Goal: Task Accomplishment & Management: Complete application form

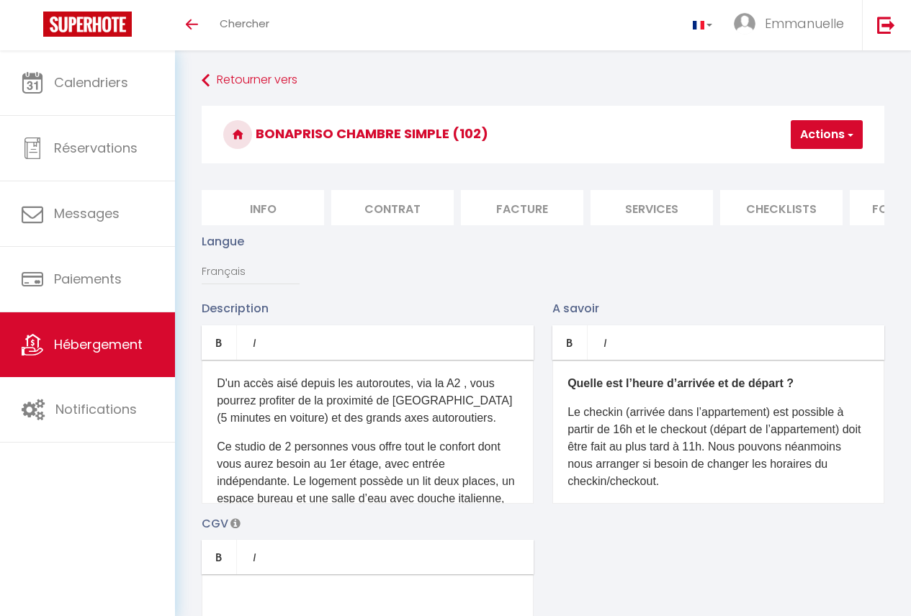
click at [265, 459] on p "Ce studio de 2 personnes vous offre tout le confort dont vous aurez besoin au 1…" at bounding box center [368, 541] width 302 height 207
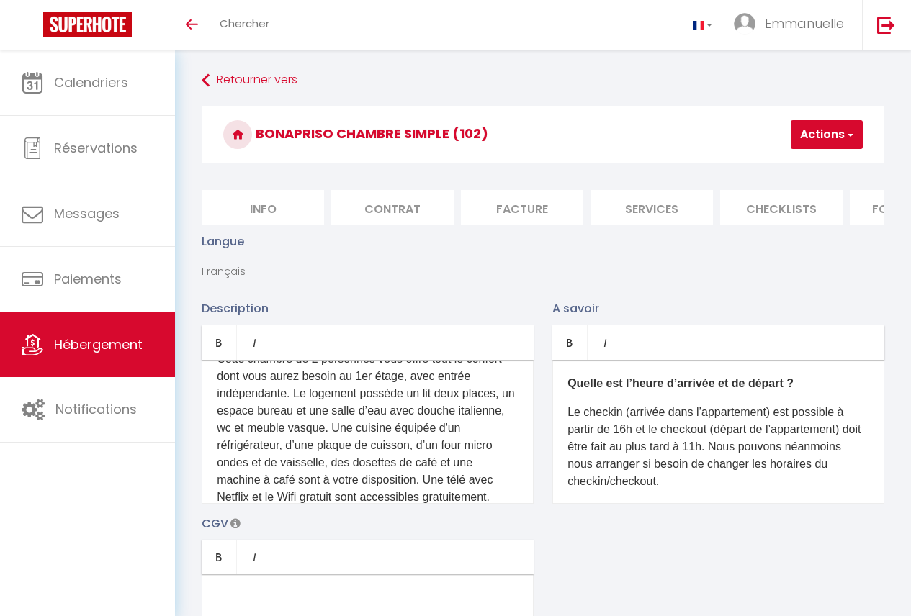
scroll to position [91, 0]
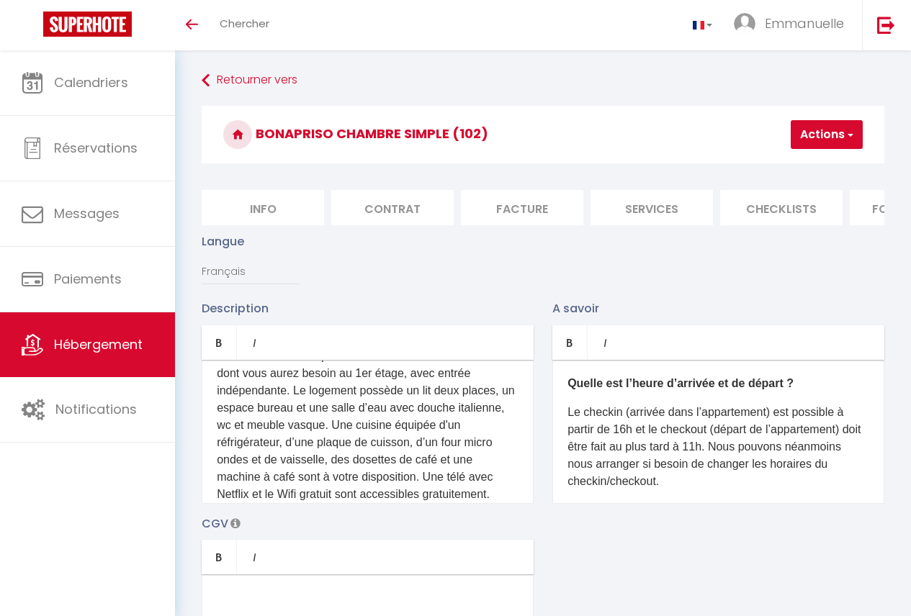
click at [443, 425] on p "Cette chambre de 2 personnes vous offre tout le confort dont vous aurez besoin …" at bounding box center [368, 451] width 302 height 207
click at [425, 438] on p "Cette chambre de 2 personnes vous offre tout le confort dont vous aurez besoin …" at bounding box center [368, 451] width 302 height 207
click at [282, 456] on p "Cette chambre de 2 personnes vous offre tout le confort dont vous aurez besoin …" at bounding box center [368, 443] width 302 height 190
click at [466, 436] on p "Cette chambre de 2 personnes vous offre tout le confort dont vous aurez besoin …" at bounding box center [368, 443] width 302 height 190
click at [344, 435] on p "Cette chambre de 2 personnes vous offre tout le confort dont vous aurez besoin …" at bounding box center [368, 434] width 302 height 173
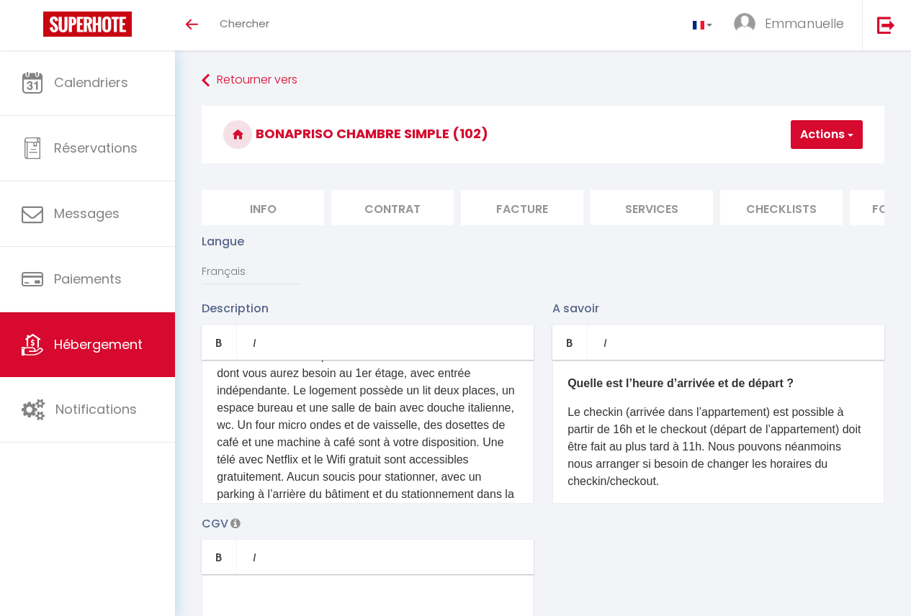
click at [371, 432] on p "Cette chambre de 2 personnes vous offre tout le confort dont vous aurez besoin …" at bounding box center [368, 434] width 302 height 173
click at [442, 452] on p "Cette chambre de 2 personnes vous offre tout le confort dont vous aurez besoin …" at bounding box center [368, 434] width 302 height 173
click at [445, 452] on p "Cette chambre de 2 personnes vous offre tout le confort dont vous aurez besoin …" at bounding box center [368, 434] width 302 height 173
click at [305, 472] on p "Cette chambre de 2 personnes vous offre tout le confort dont vous aurez besoin …" at bounding box center [368, 434] width 302 height 173
click at [302, 469] on p "Cette chambre de 2 personnes vous offre tout le confort dont vous aurez besoin …" at bounding box center [368, 425] width 302 height 155
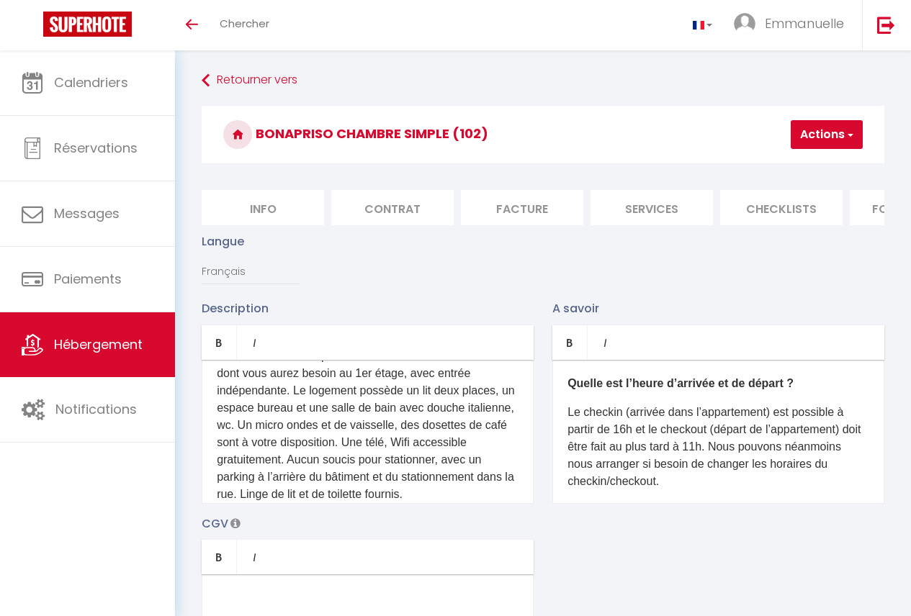
click at [415, 492] on p "Cette chambre de 2 personnes vous offre tout le confort dont vous aurez besoin …" at bounding box center [368, 425] width 302 height 155
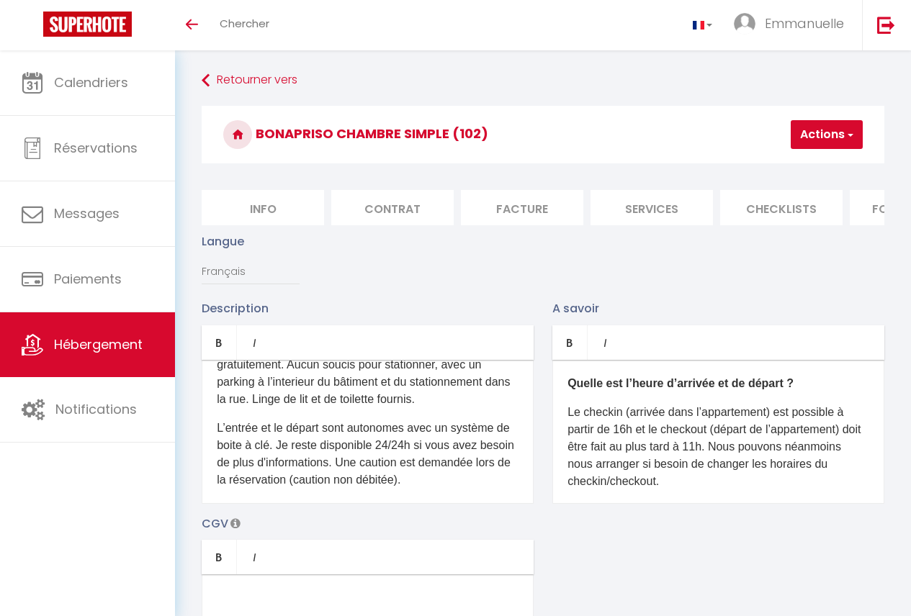
scroll to position [188, 0]
click at [629, 443] on p "Le checkin (arrivée dans l’appartement) est possible à partir de 16h et le chec…" at bounding box center [718, 447] width 302 height 86
click at [834, 137] on button "Actions" at bounding box center [826, 134] width 72 height 29
click at [801, 166] on input "Enregistrer" at bounding box center [788, 166] width 53 height 14
click at [802, 168] on input "Enregistrer" at bounding box center [788, 166] width 53 height 14
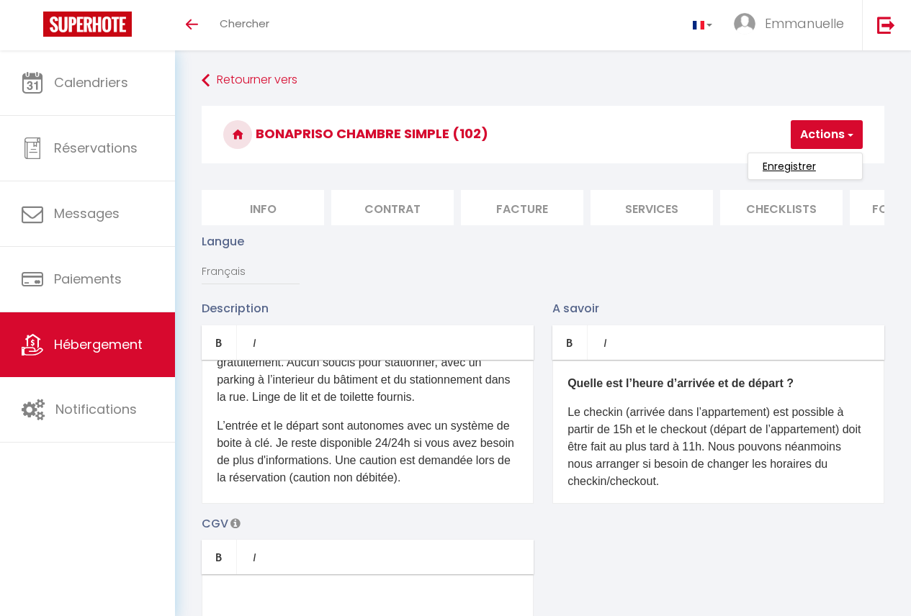
click at [802, 168] on input "Enregistrer" at bounding box center [788, 166] width 53 height 14
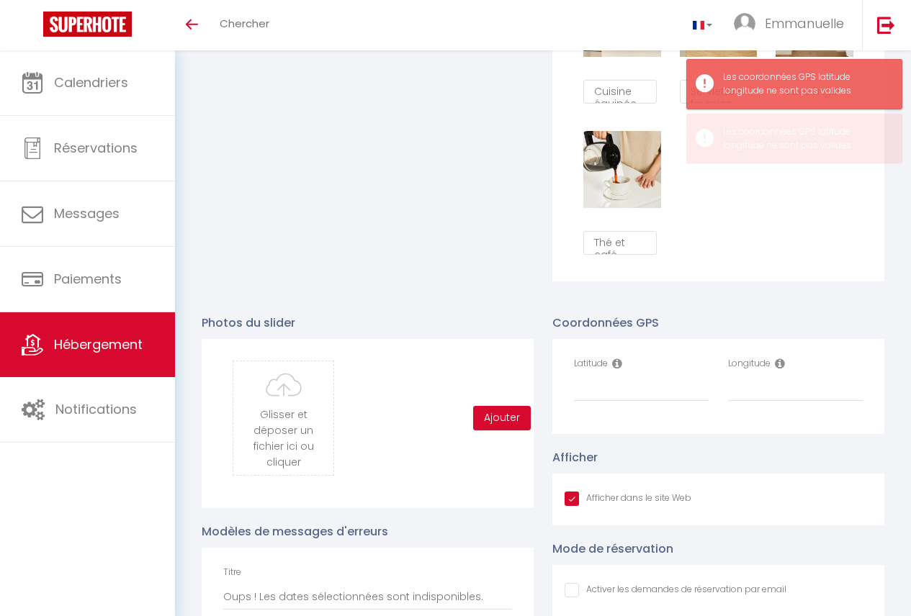
scroll to position [1267, 0]
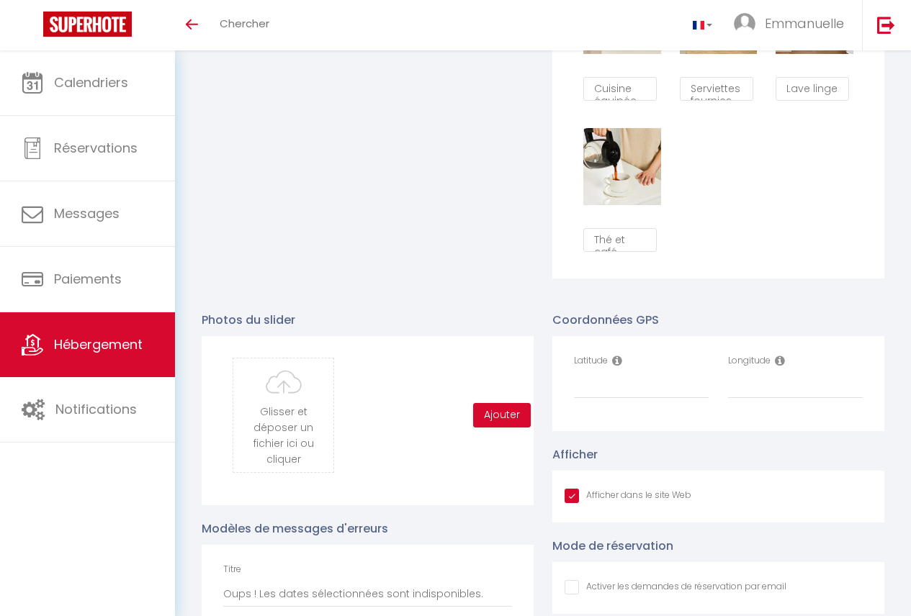
click at [651, 382] on div "Latitude" at bounding box center [641, 376] width 135 height 45
click at [649, 399] on input "Latitude" at bounding box center [641, 386] width 135 height 26
type input "4.0200691"
click at [754, 387] on input "Longitude" at bounding box center [795, 386] width 135 height 26
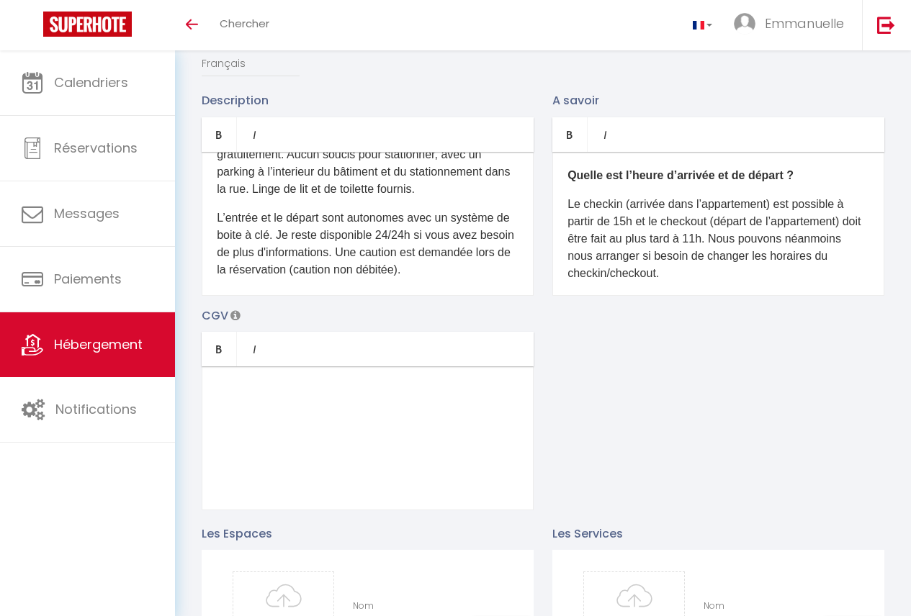
scroll to position [33, 0]
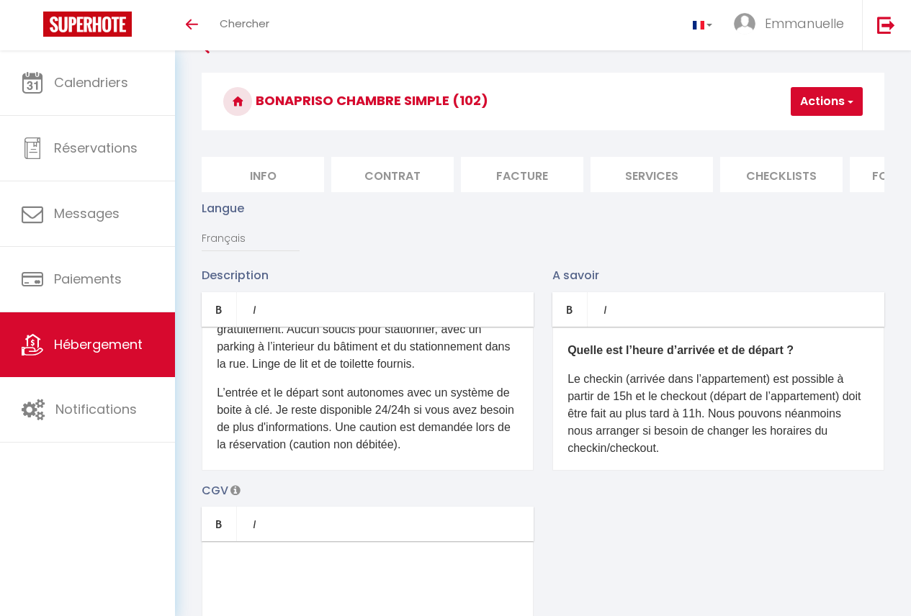
type input "9.7008124"
click at [814, 112] on button "Actions" at bounding box center [826, 101] width 72 height 29
click at [806, 135] on input "Enregistrer" at bounding box center [788, 133] width 53 height 14
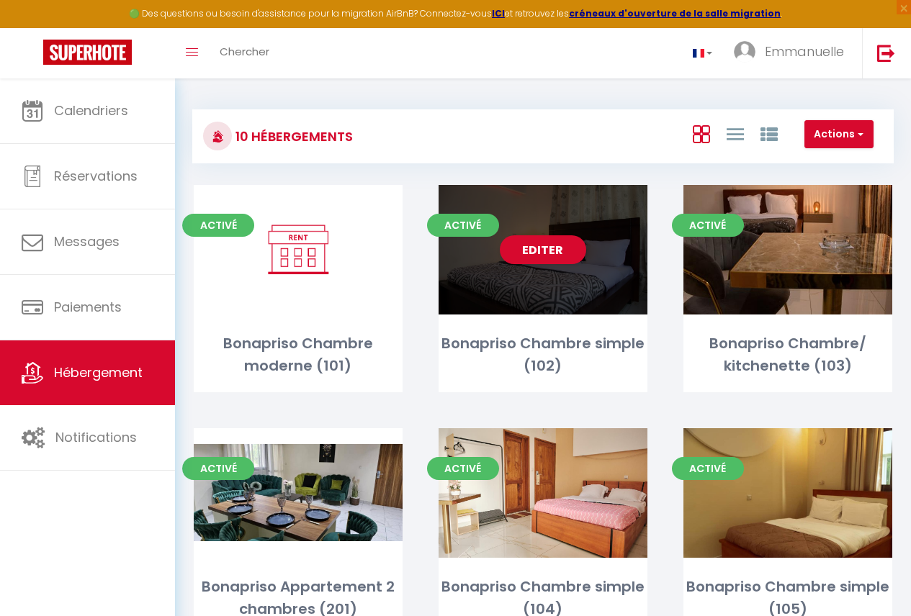
click at [618, 304] on div "Editer" at bounding box center [542, 250] width 209 height 130
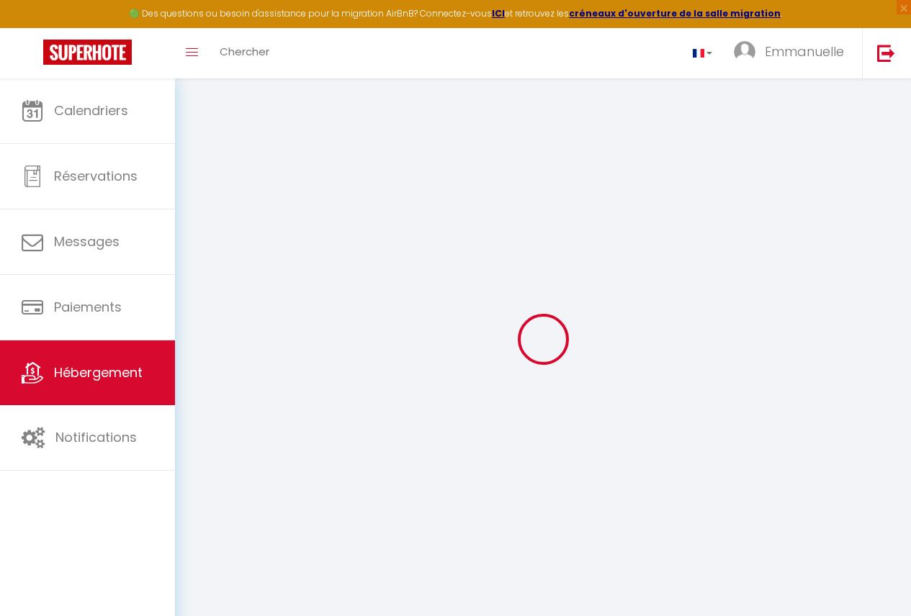
select select
checkbox input "false"
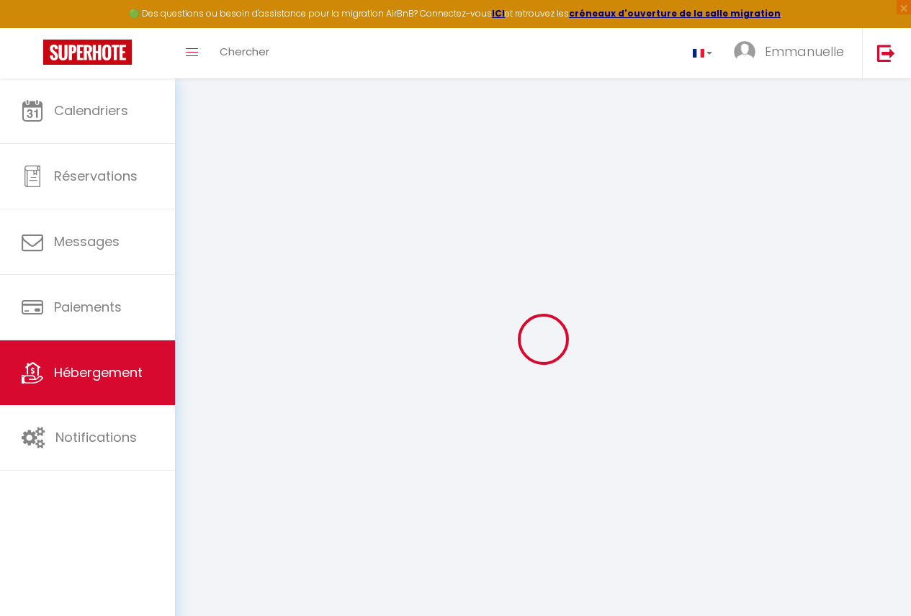
select select
checkbox input "false"
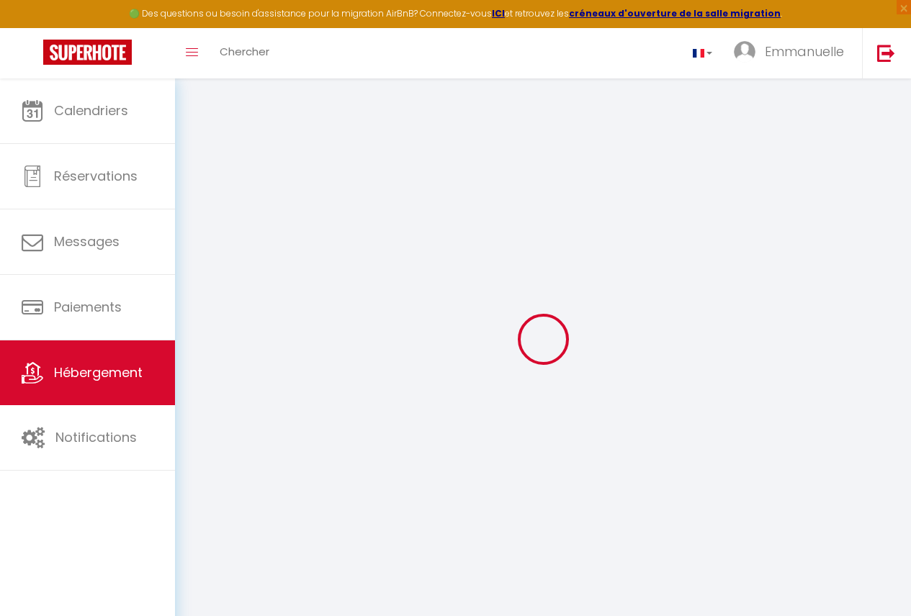
select select "15:00"
select select "23:45"
select select "11:00"
select select "30"
select select "120"
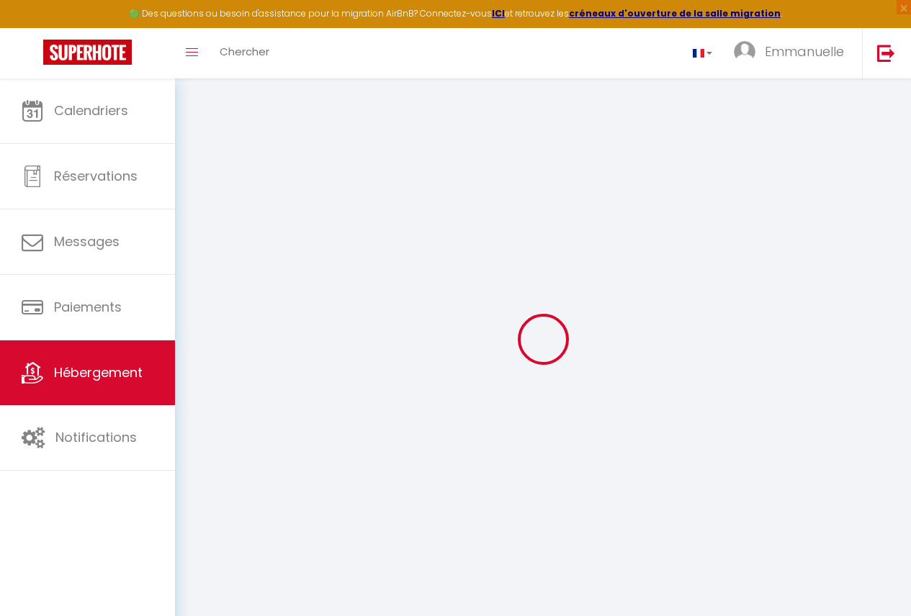
select select
checkbox input "false"
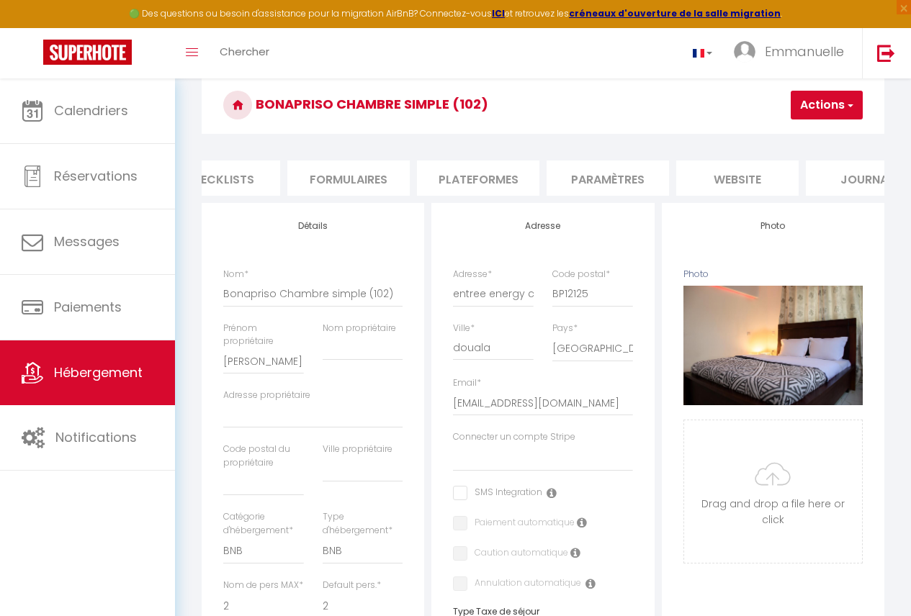
scroll to position [0, 613]
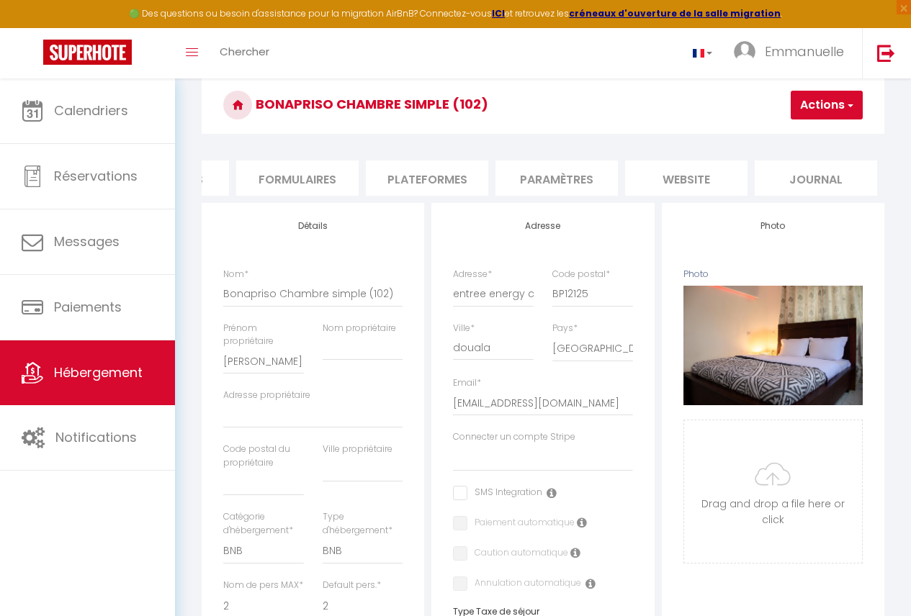
click at [723, 184] on li "website" at bounding box center [686, 178] width 122 height 35
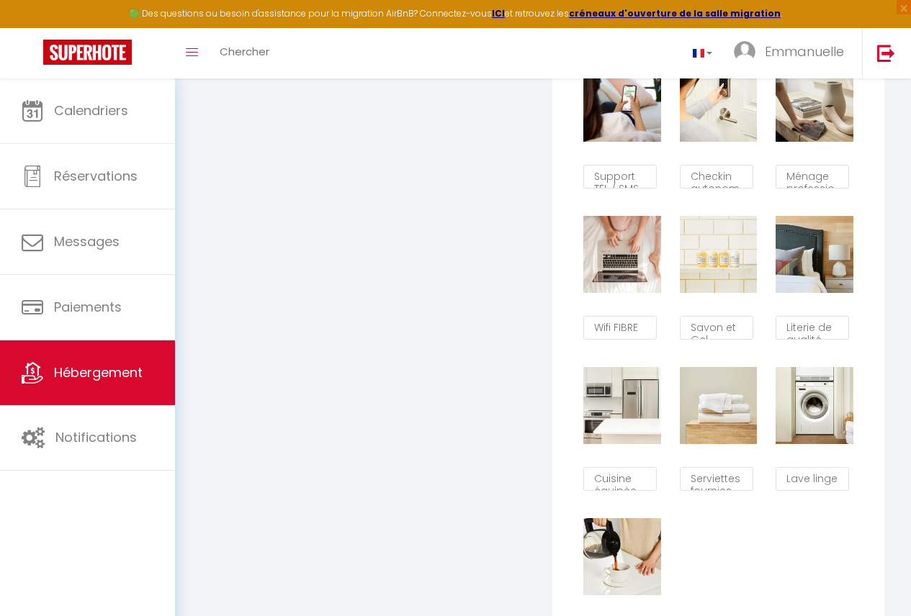
scroll to position [643, 0]
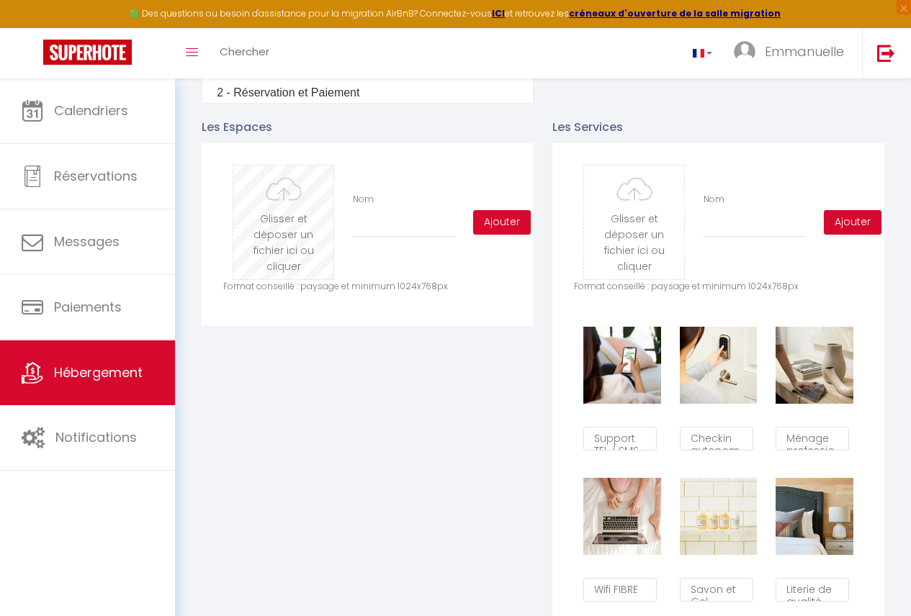
click at [292, 248] on input "file" at bounding box center [283, 223] width 100 height 114
type input "C:\fakepath\Copie de TEMPLATE - SUPERENCART (2).png"
checkbox input "true"
checkbox input "false"
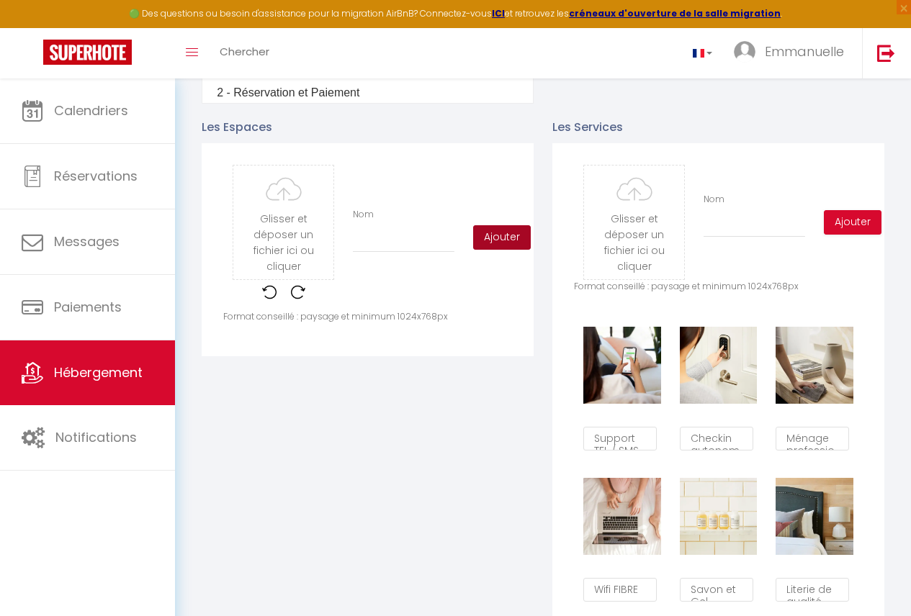
click at [512, 236] on button "Ajouter" at bounding box center [502, 237] width 58 height 24
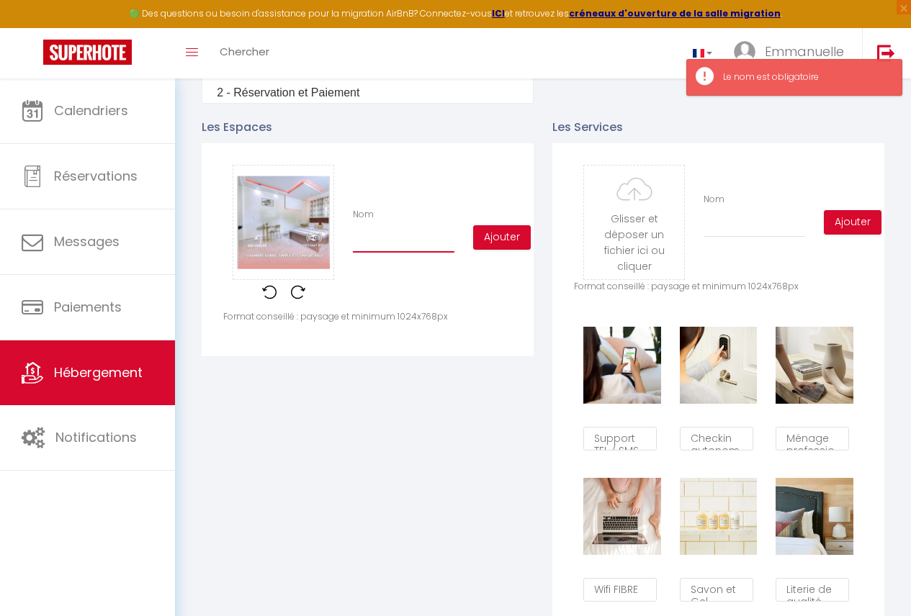
click at [431, 249] on input "Nom" at bounding box center [404, 240] width 102 height 26
type input "C"
checkbox input "true"
checkbox input "false"
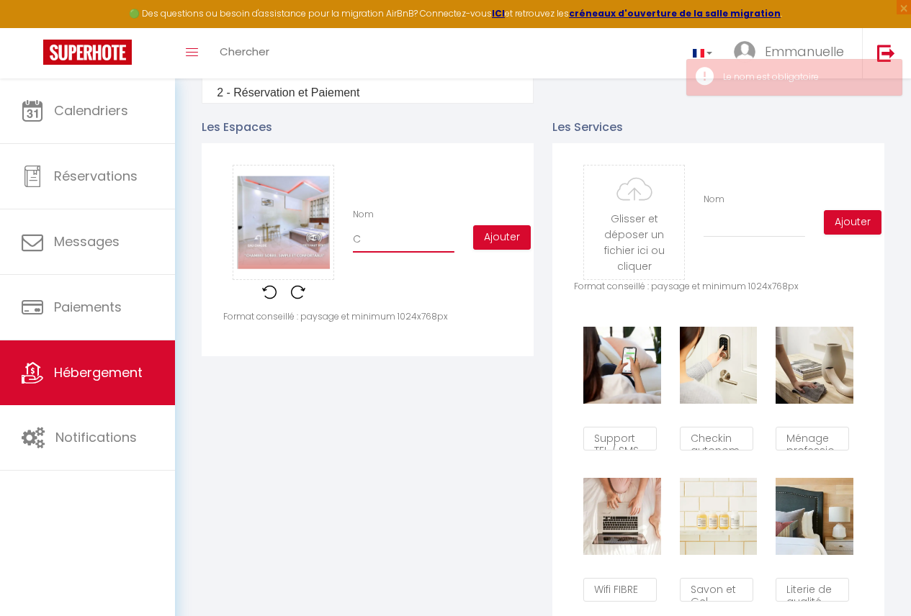
type input "CH"
checkbox input "true"
checkbox input "false"
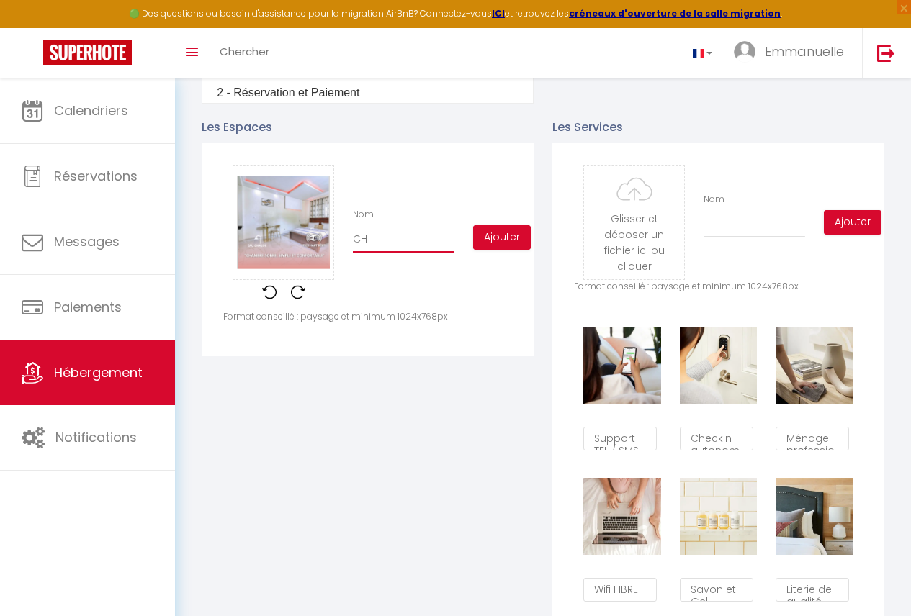
type input "CHA"
checkbox input "true"
checkbox input "false"
type input "CH"
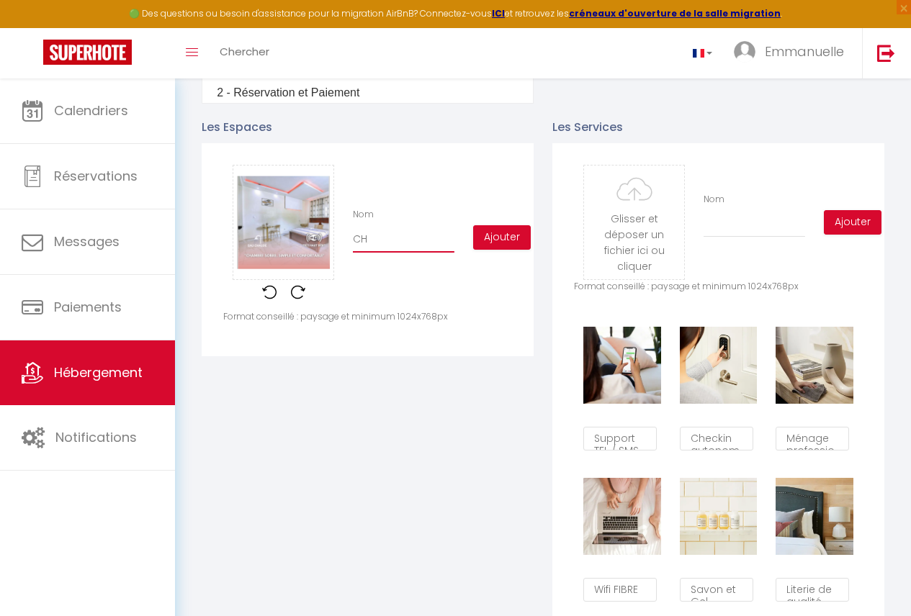
checkbox input "true"
checkbox input "false"
type input "C"
checkbox input "true"
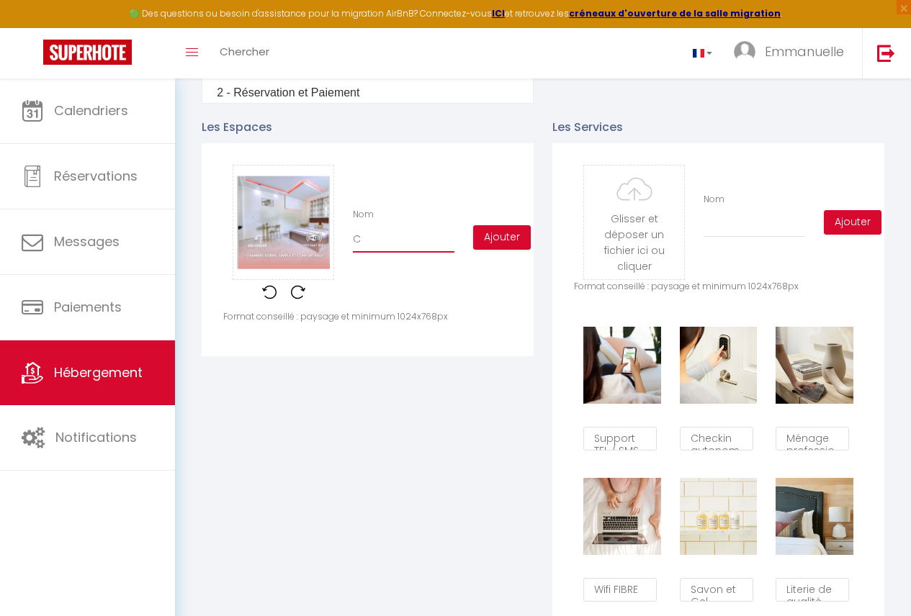
checkbox input "false"
checkbox input "true"
checkbox input "false"
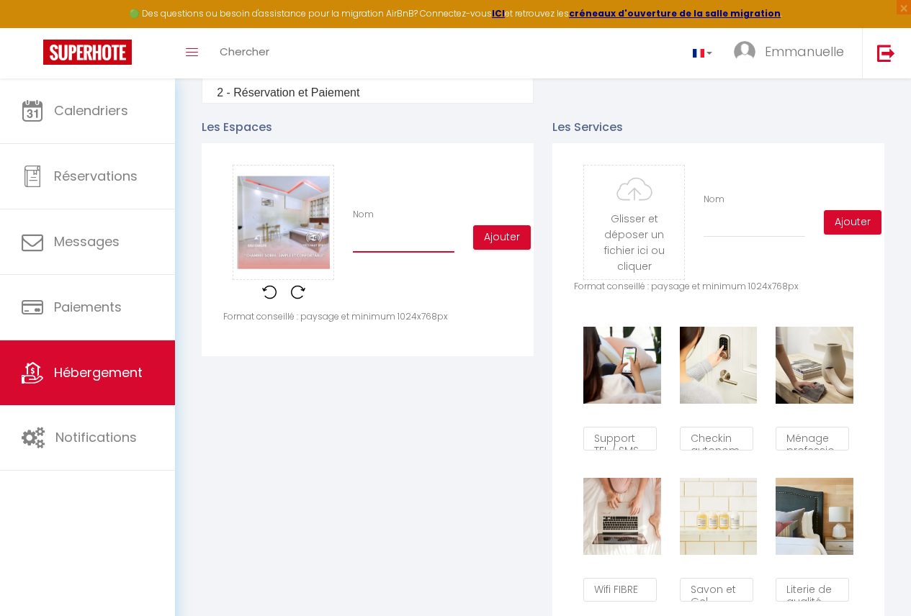
type input "L"
checkbox input "true"
checkbox input "false"
type input "La"
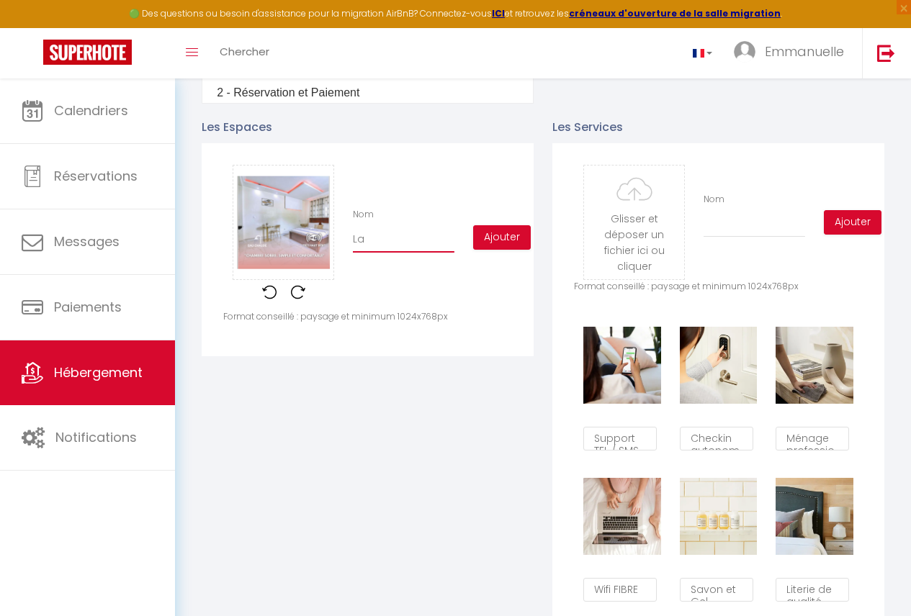
checkbox input "true"
checkbox input "false"
type input "La"
checkbox input "true"
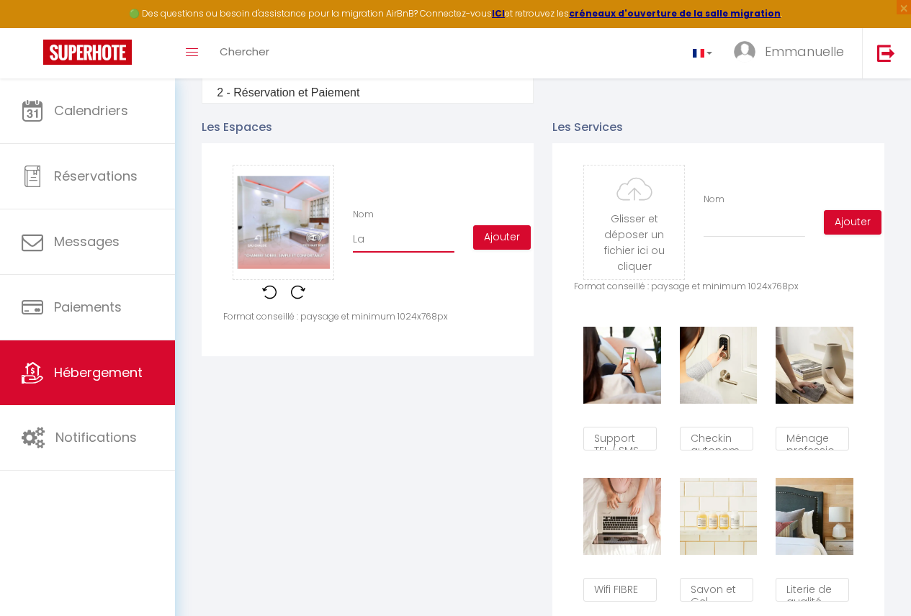
checkbox input "false"
type input "La h"
checkbox input "true"
checkbox input "false"
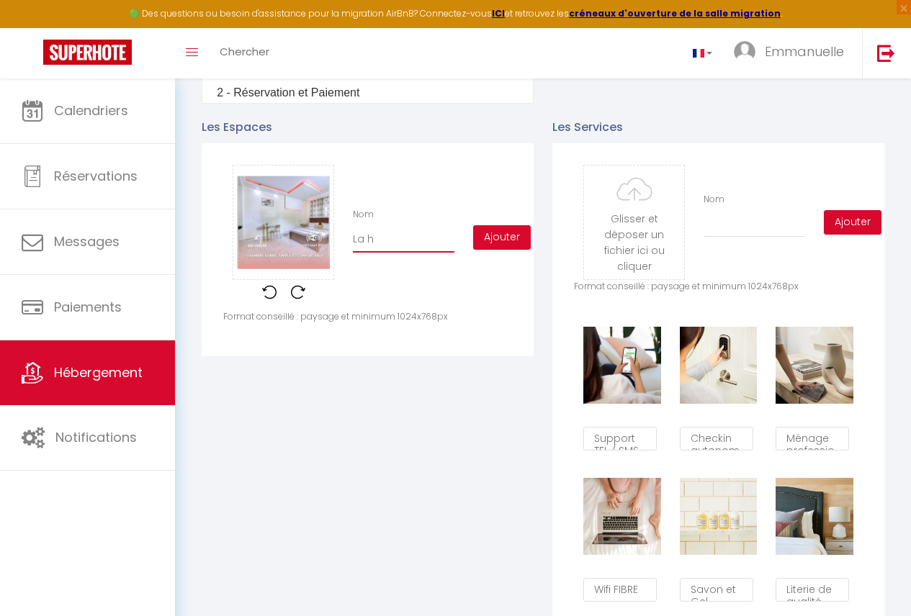
checkbox input "false"
type input "La"
checkbox input "true"
checkbox input "false"
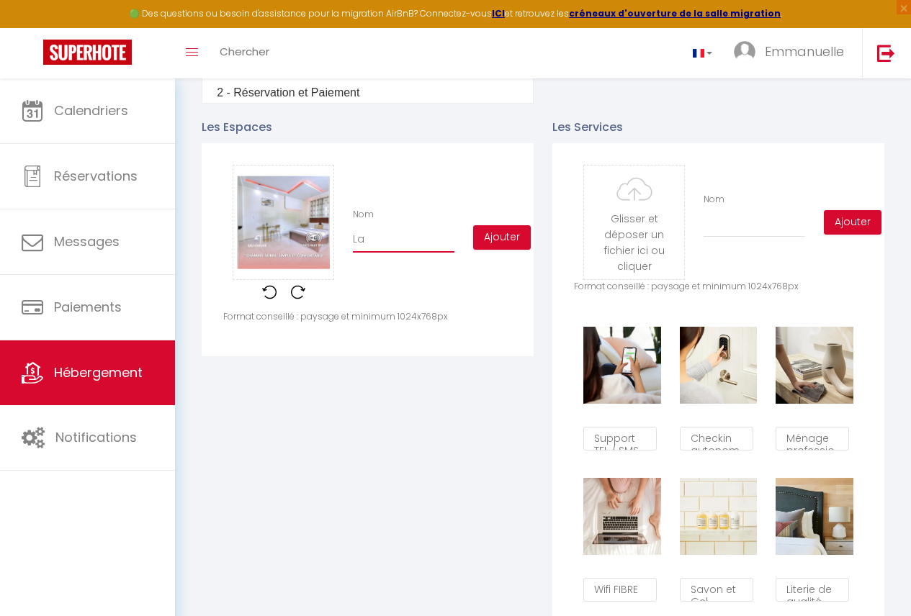
type input "La c"
checkbox input "true"
checkbox input "false"
type input "La ch"
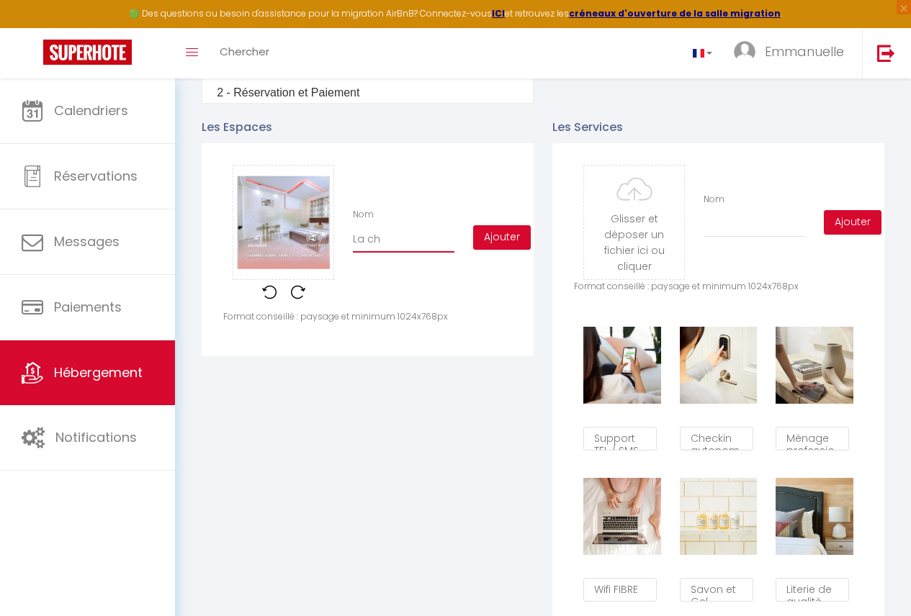
checkbox input "true"
checkbox input "false"
type input "La cha"
checkbox input "true"
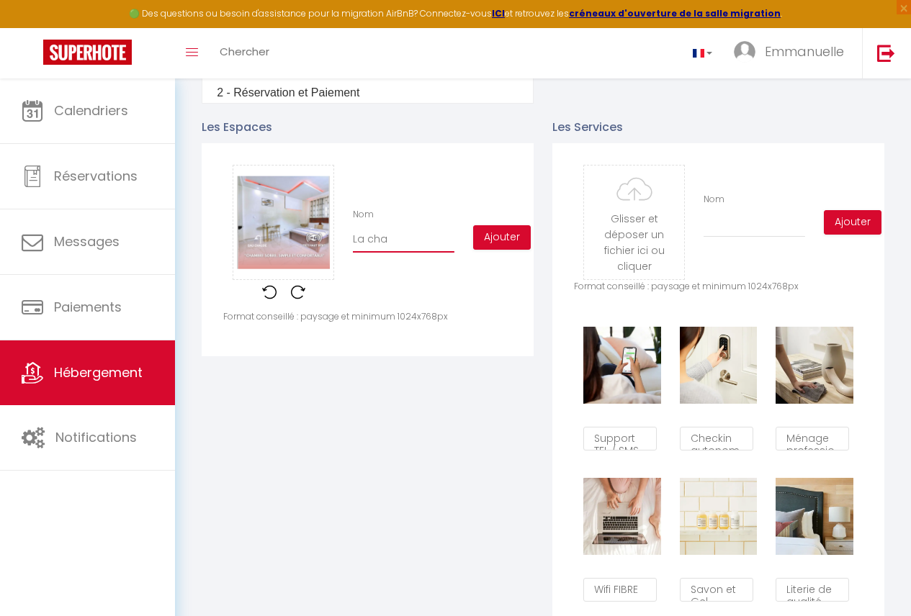
checkbox input "false"
type input "La cham"
checkbox input "true"
checkbox input "false"
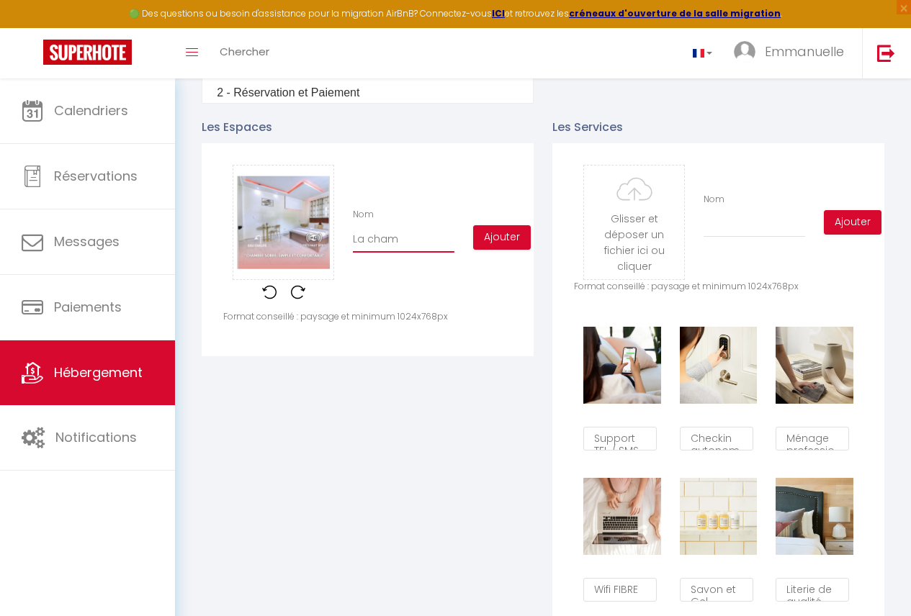
checkbox input "false"
type input "La chamb"
checkbox input "true"
checkbox input "false"
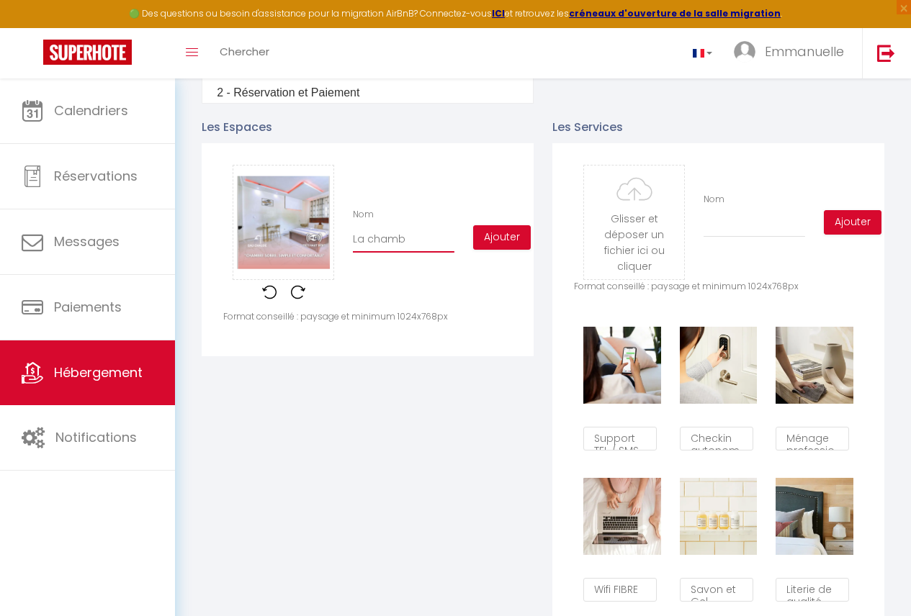
type input "La chambr"
checkbox input "true"
checkbox input "false"
type input "La chambre"
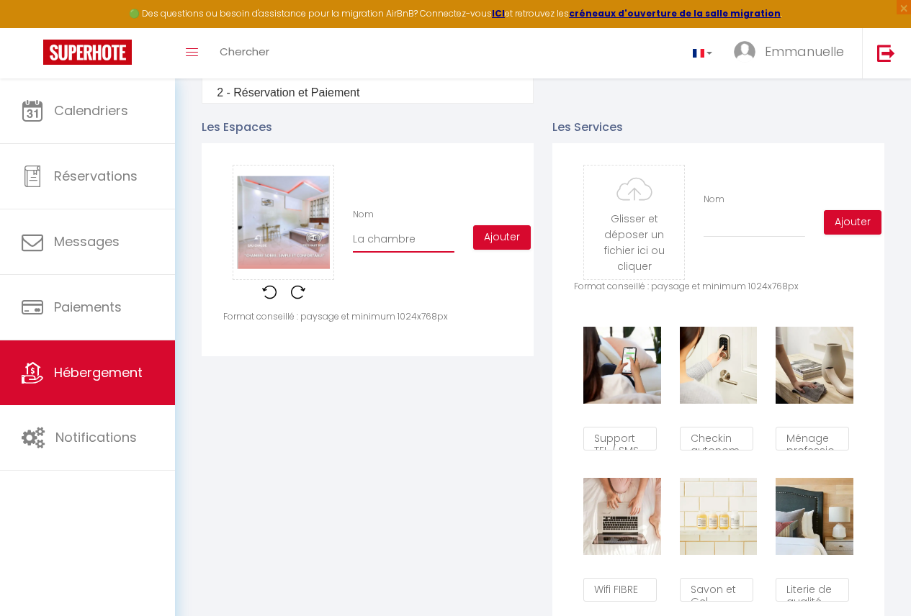
checkbox input "true"
checkbox input "false"
type input "La chambre"
click at [518, 241] on button "Ajouter" at bounding box center [502, 237] width 58 height 24
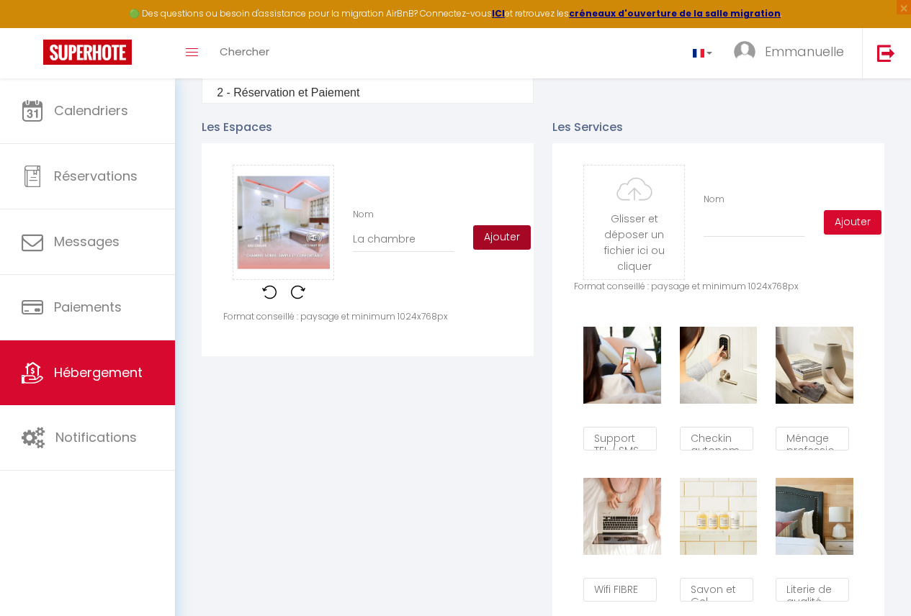
checkbox input "true"
checkbox input "false"
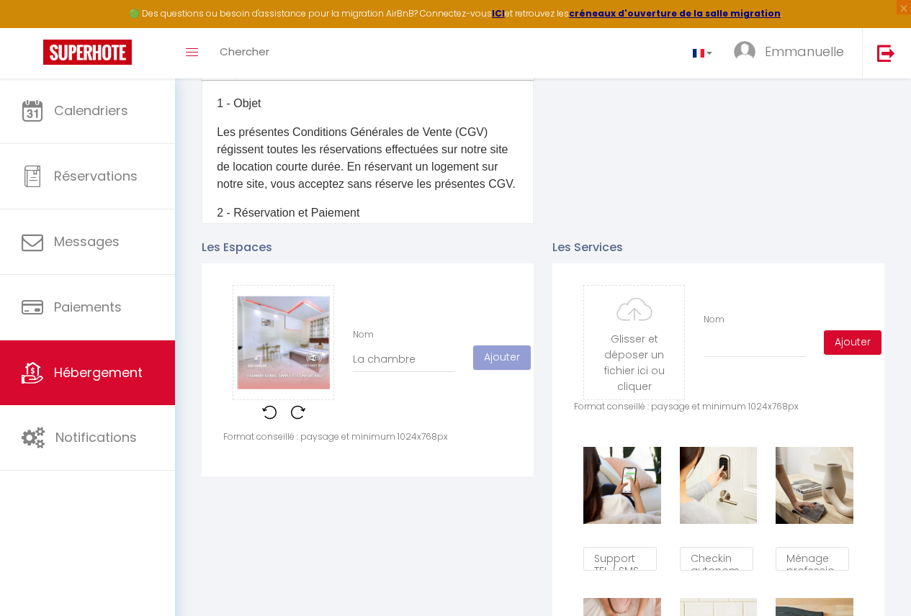
scroll to position [518, 0]
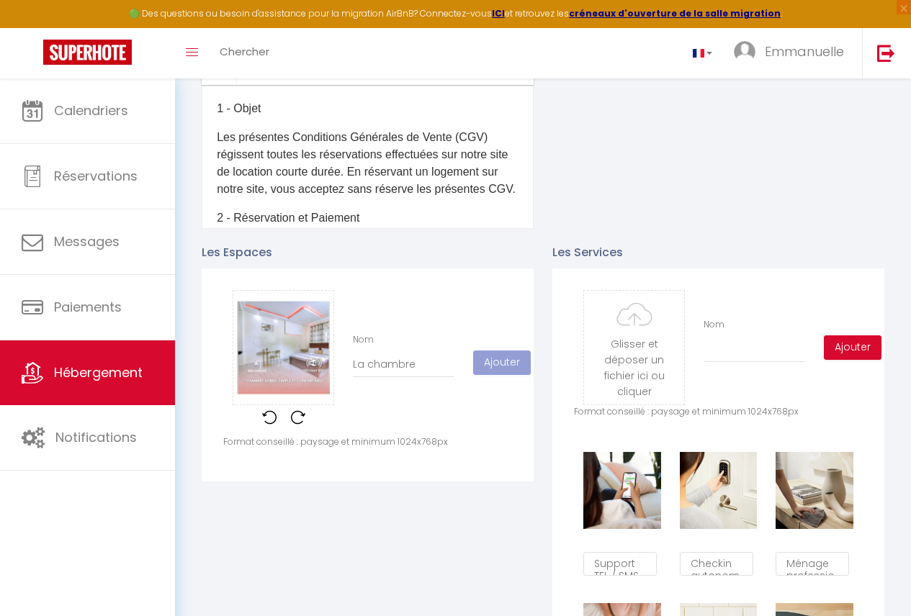
click at [298, 425] on img at bounding box center [298, 417] width 14 height 14
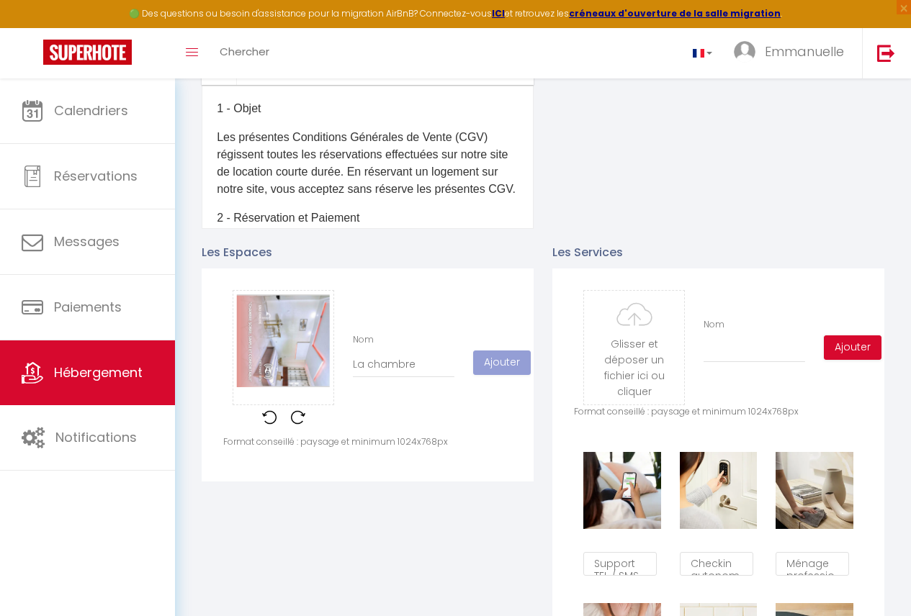
click at [299, 425] on img at bounding box center [298, 417] width 14 height 14
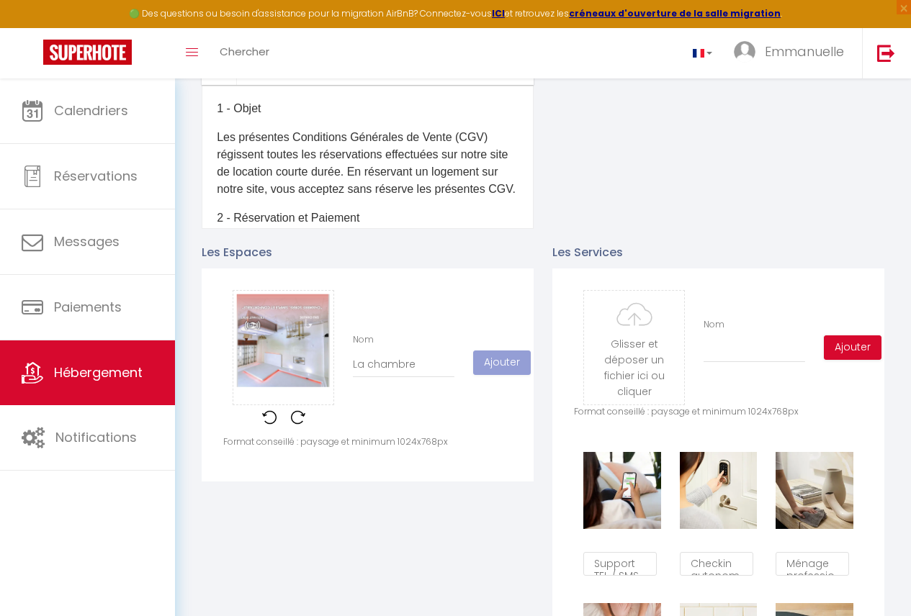
click at [299, 425] on img at bounding box center [298, 417] width 14 height 14
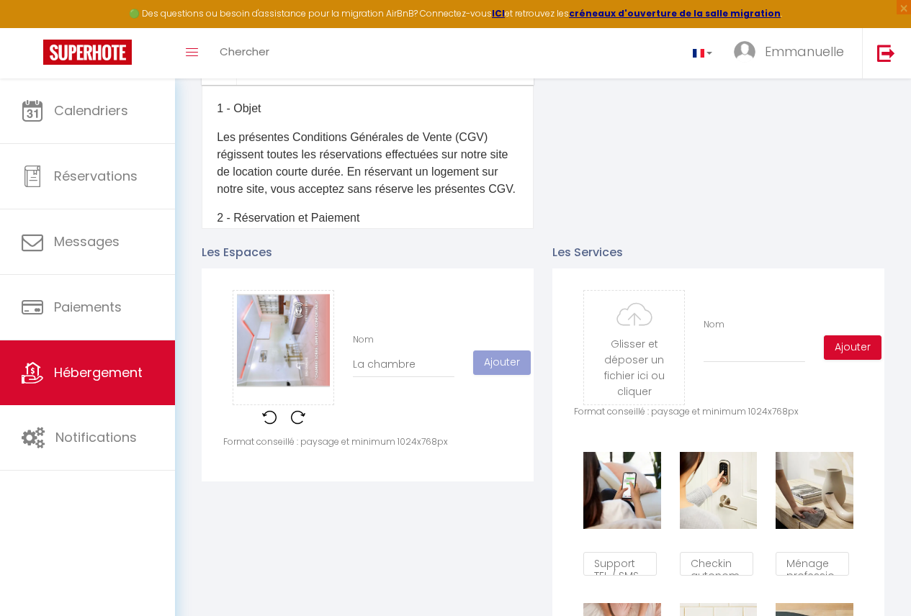
click at [299, 425] on img at bounding box center [298, 417] width 14 height 14
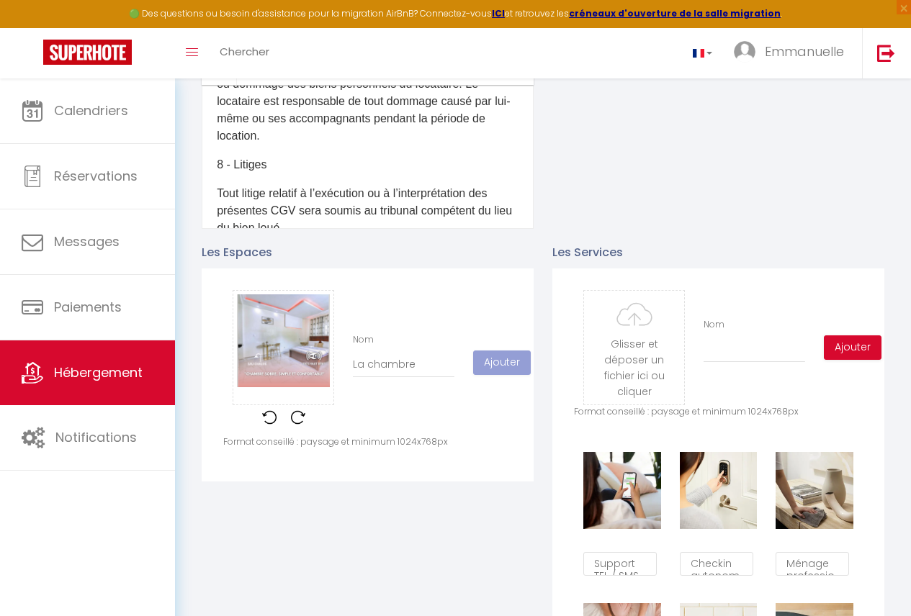
scroll to position [586, 0]
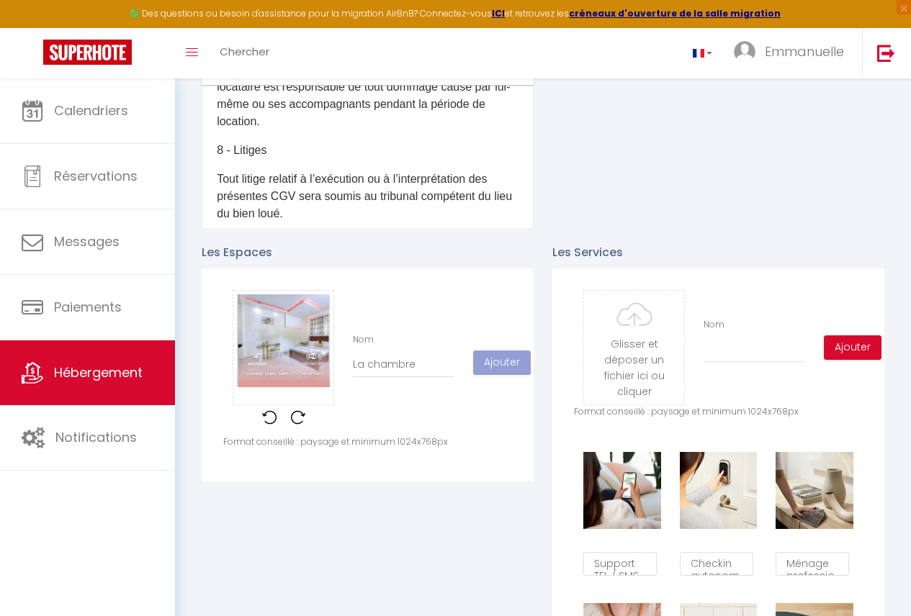
checkbox input "true"
checkbox input "false"
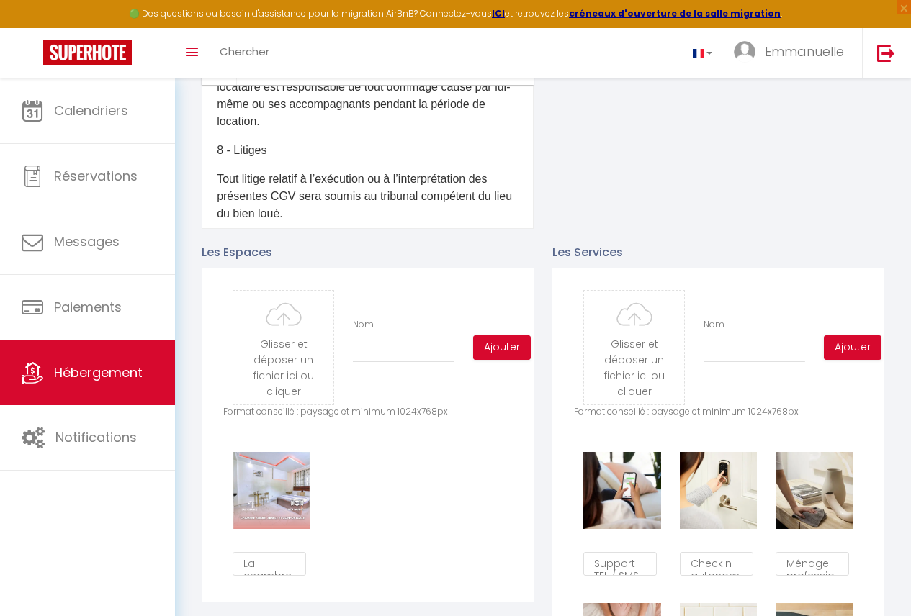
scroll to position [9, 0]
click at [266, 371] on input "file" at bounding box center [283, 348] width 100 height 114
type input "C:\fakepath\Copie de TEMPLATE - SuperMosaique.png"
checkbox input "true"
checkbox input "false"
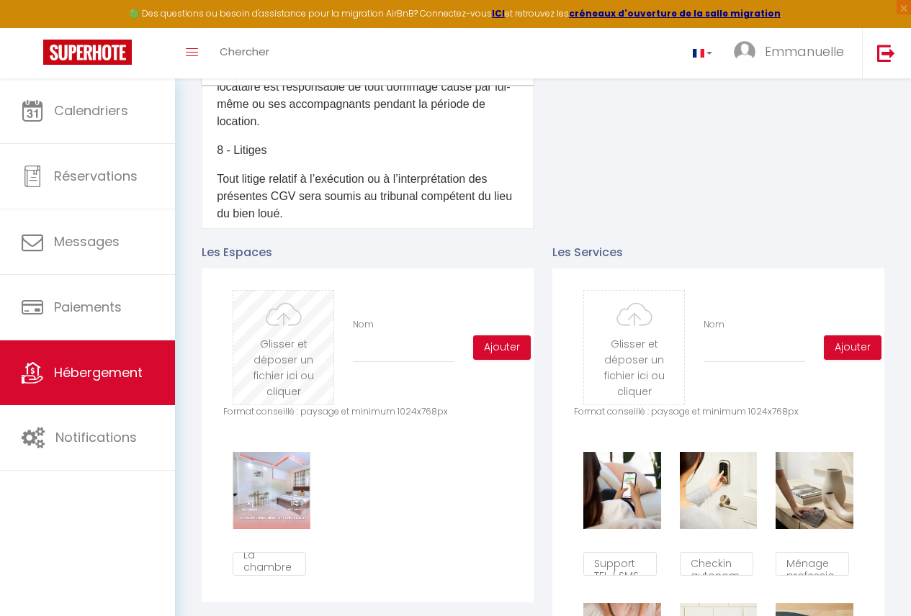
checkbox input "false"
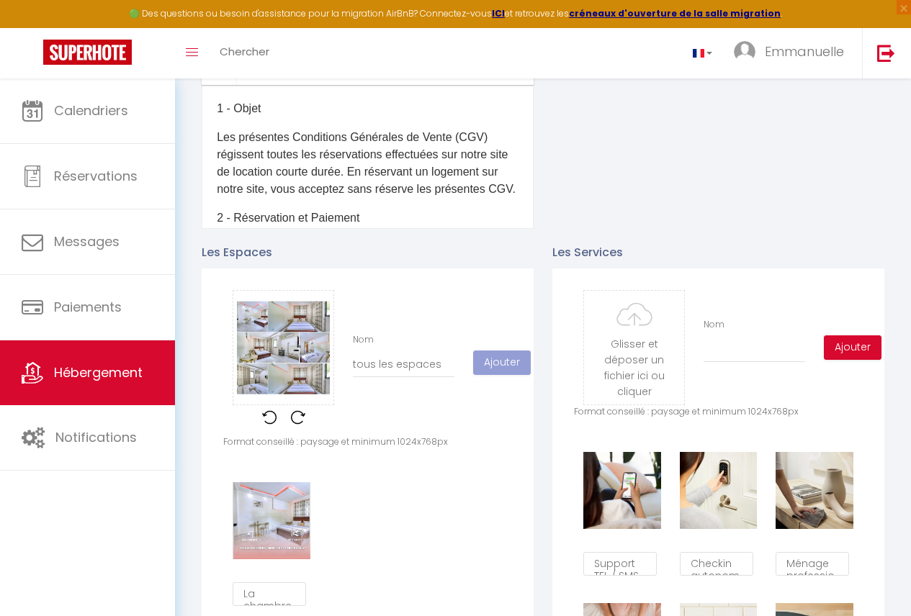
scroll to position [9, 0]
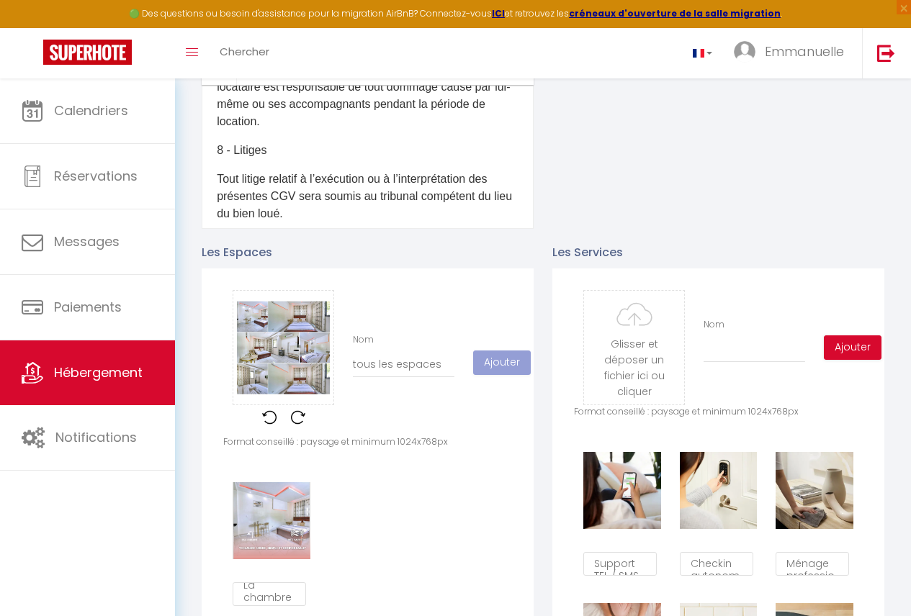
checkbox input "true"
checkbox input "false"
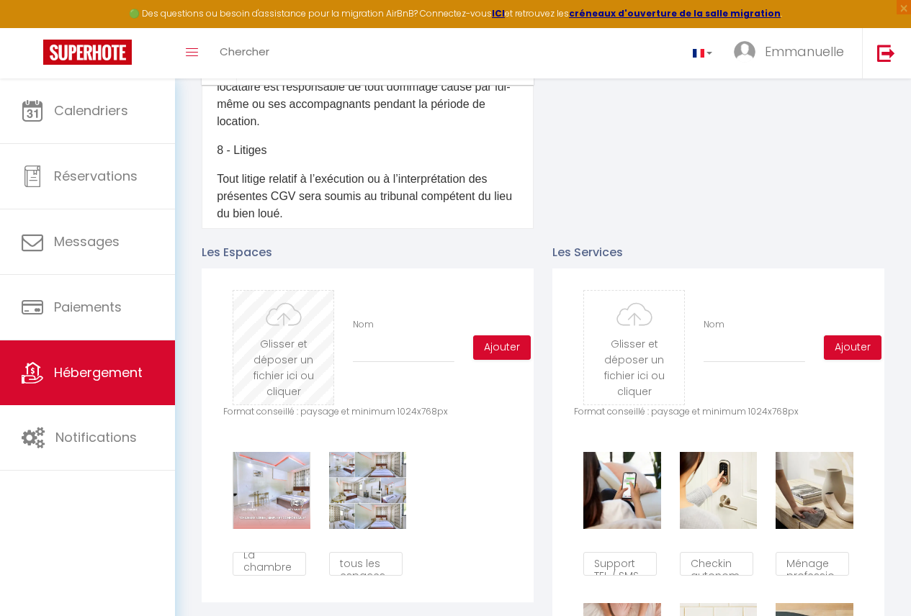
click at [306, 371] on input "file" at bounding box center [283, 348] width 100 height 114
type input "C:\fakepath\WhatsApp Image 2025-08-07 at 13.53.57.jpeg"
checkbox input "true"
checkbox input "false"
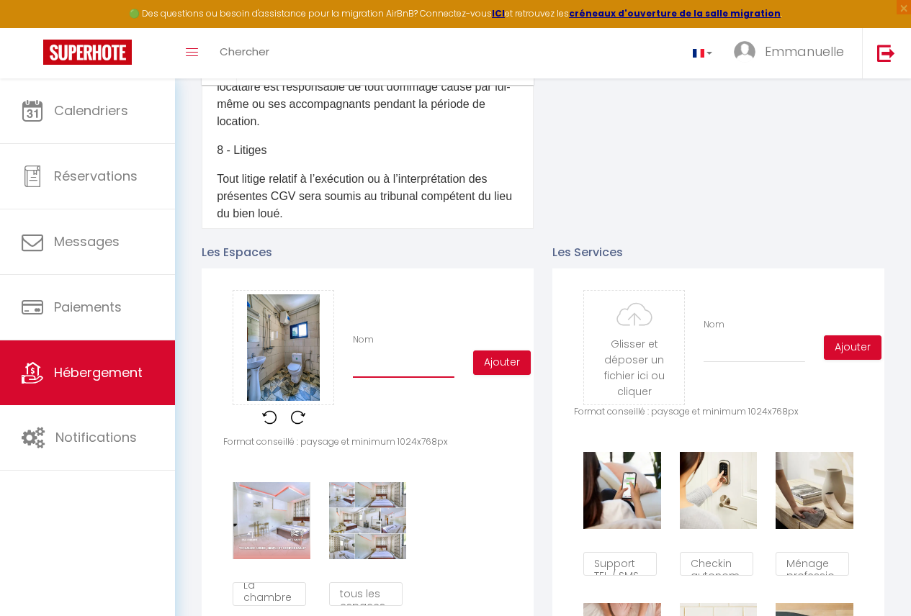
click at [417, 367] on input "Nom" at bounding box center [404, 365] width 102 height 26
type input "d"
checkbox input "true"
checkbox input "false"
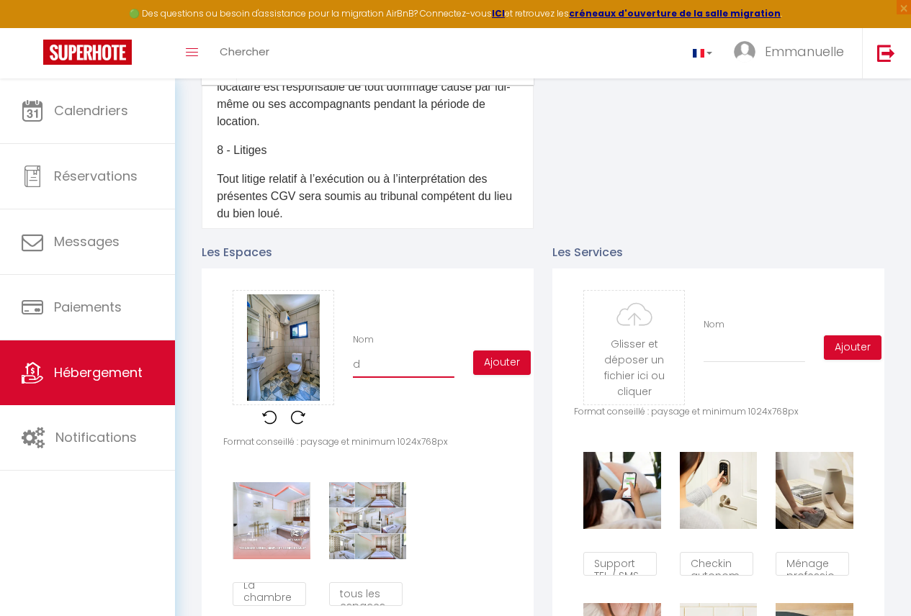
type input "do"
checkbox input "true"
checkbox input "false"
type input "dou"
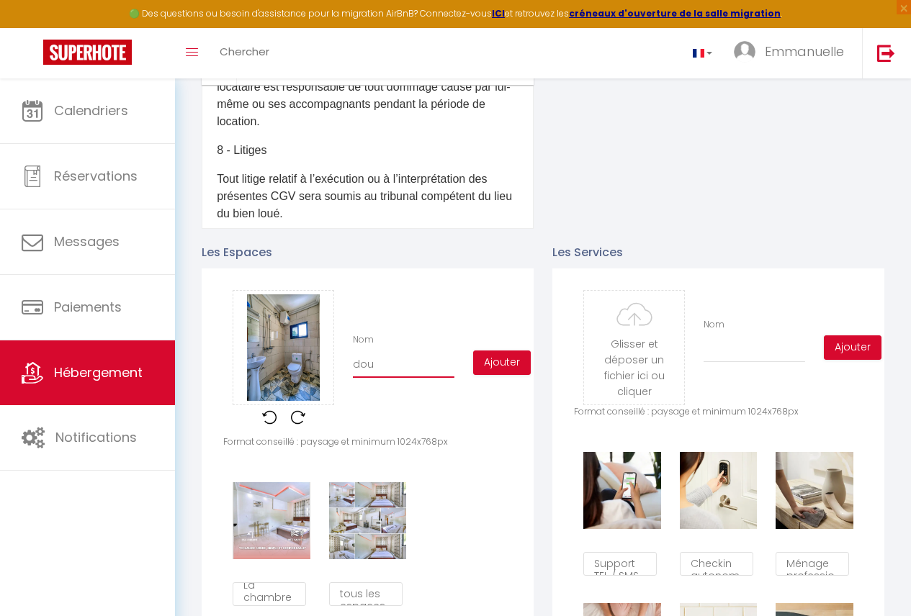
checkbox input "true"
checkbox input "false"
type input "douc"
checkbox input "true"
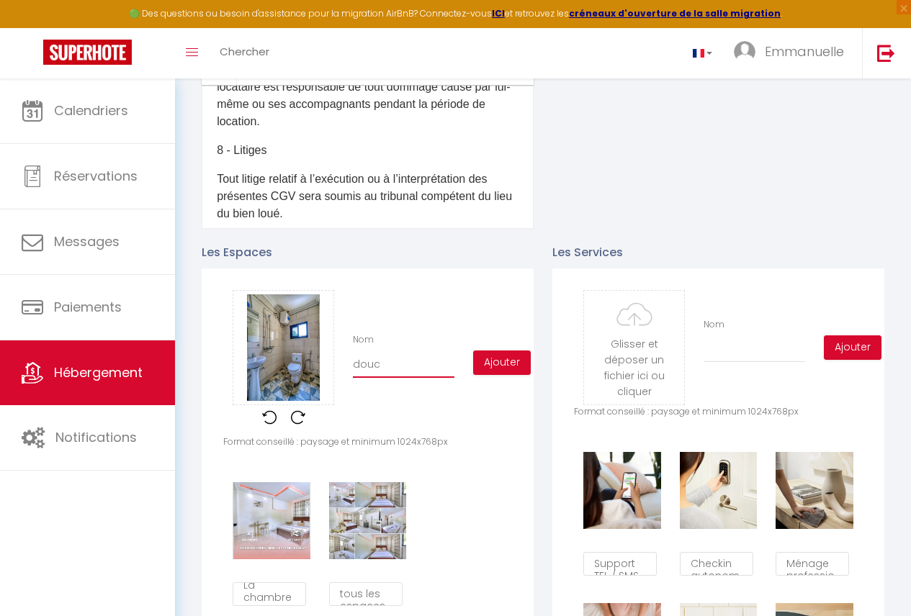
checkbox input "false"
type input "douch"
checkbox input "true"
checkbox input "false"
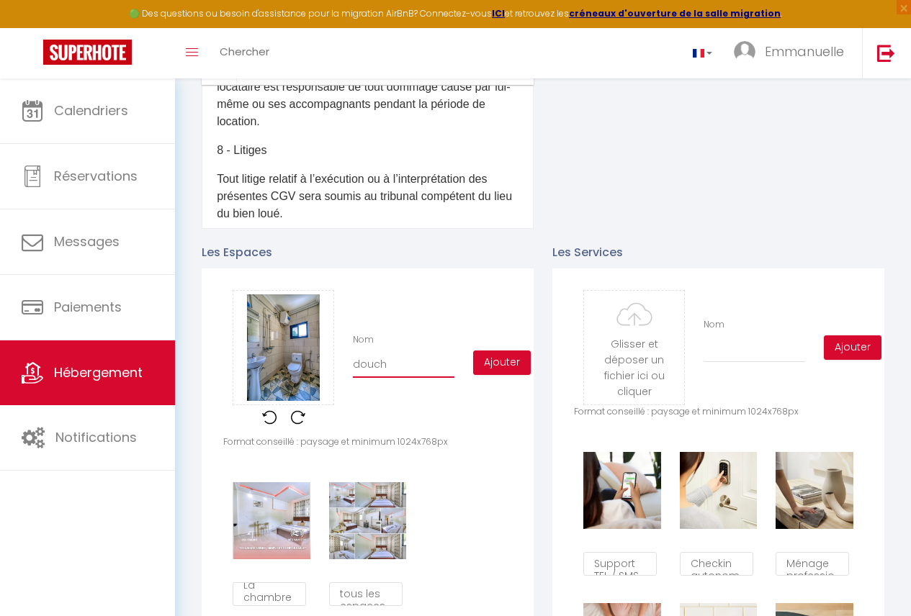
checkbox input "false"
type input "douche"
checkbox input "true"
checkbox input "false"
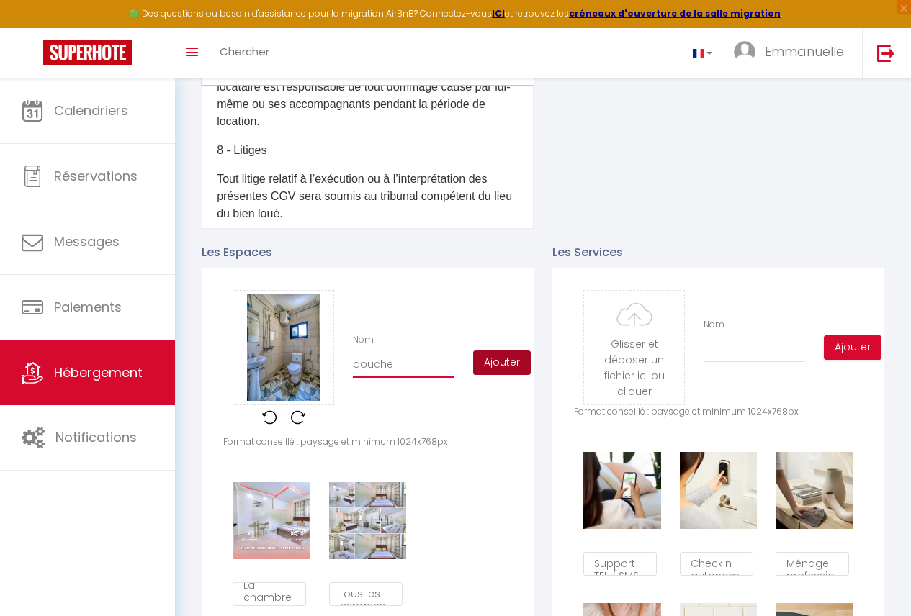
type input "douche"
click at [517, 371] on button "Ajouter" at bounding box center [502, 363] width 58 height 24
checkbox input "true"
checkbox input "false"
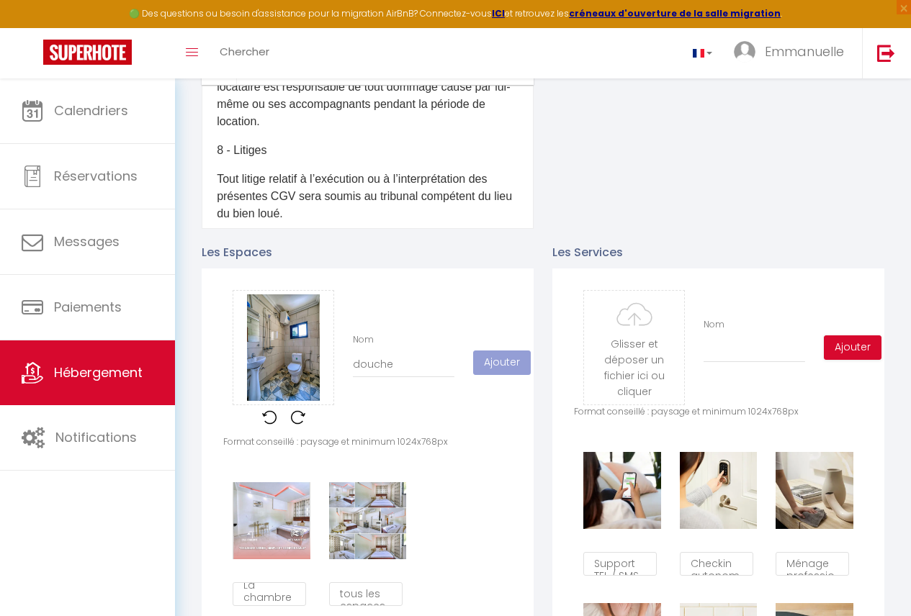
checkbox input "true"
checkbox input "false"
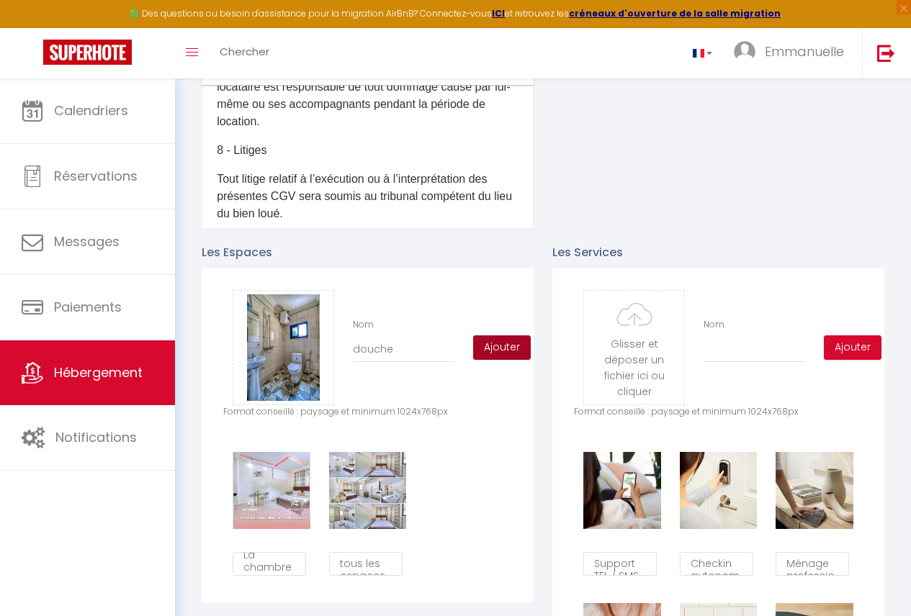
click at [510, 360] on button "Ajouter" at bounding box center [502, 347] width 58 height 24
checkbox input "true"
checkbox input "false"
checkbox input "true"
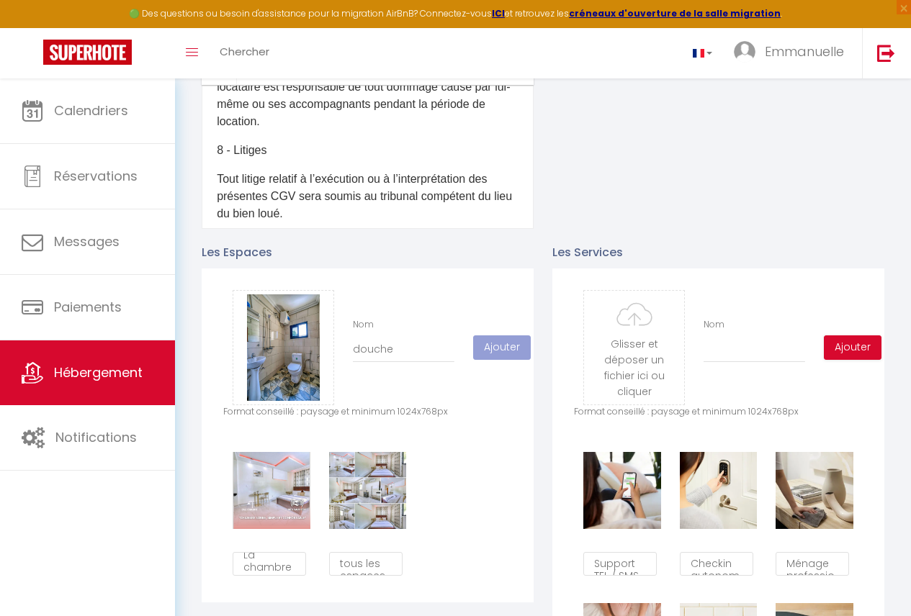
checkbox input "false"
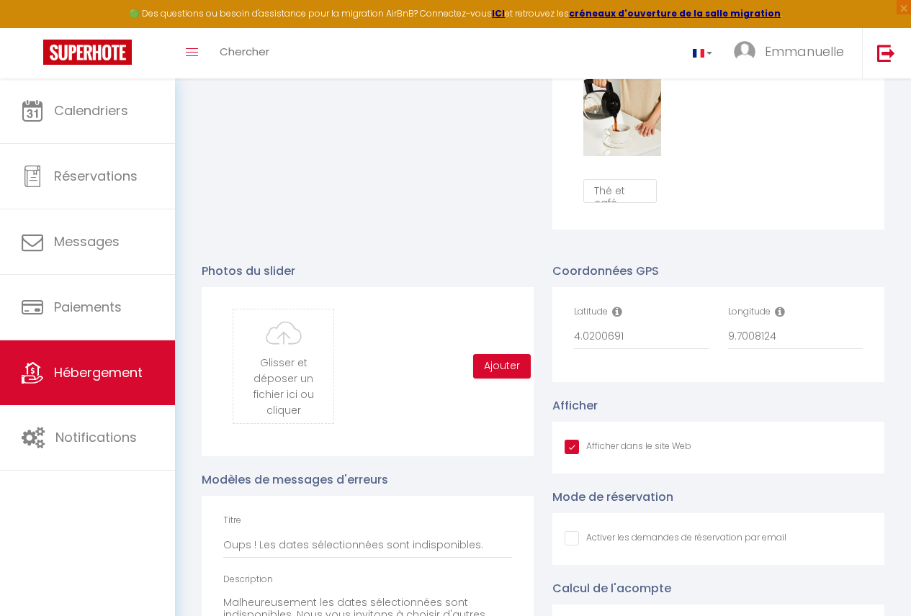
scroll to position [1515, 0]
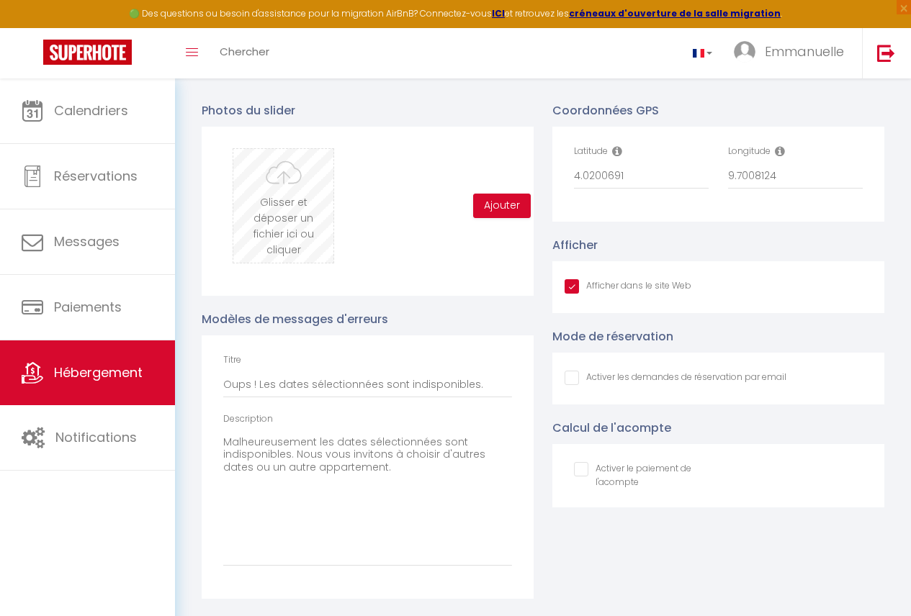
click at [284, 225] on input "file" at bounding box center [283, 206] width 100 height 114
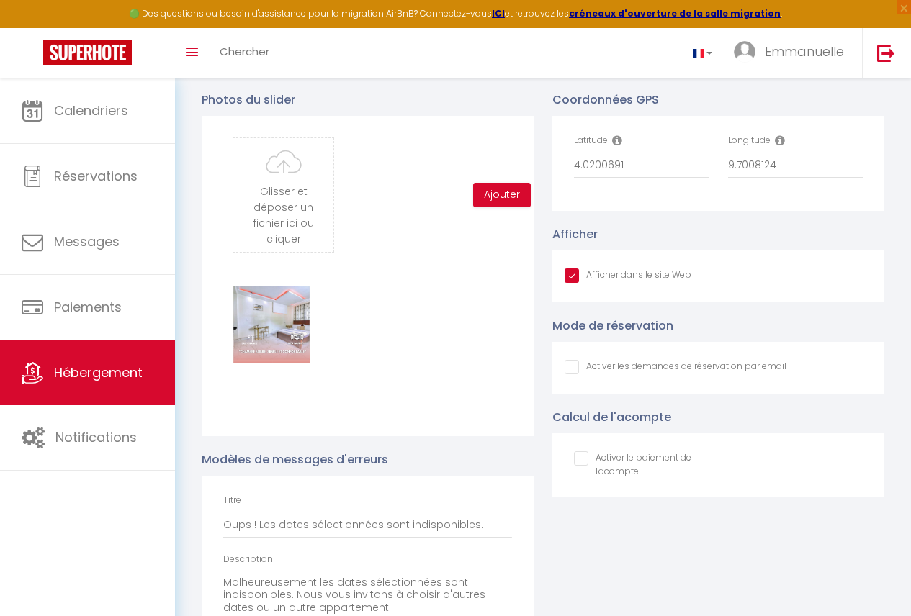
scroll to position [9, 0]
